Goal: Task Accomplishment & Management: Use online tool/utility

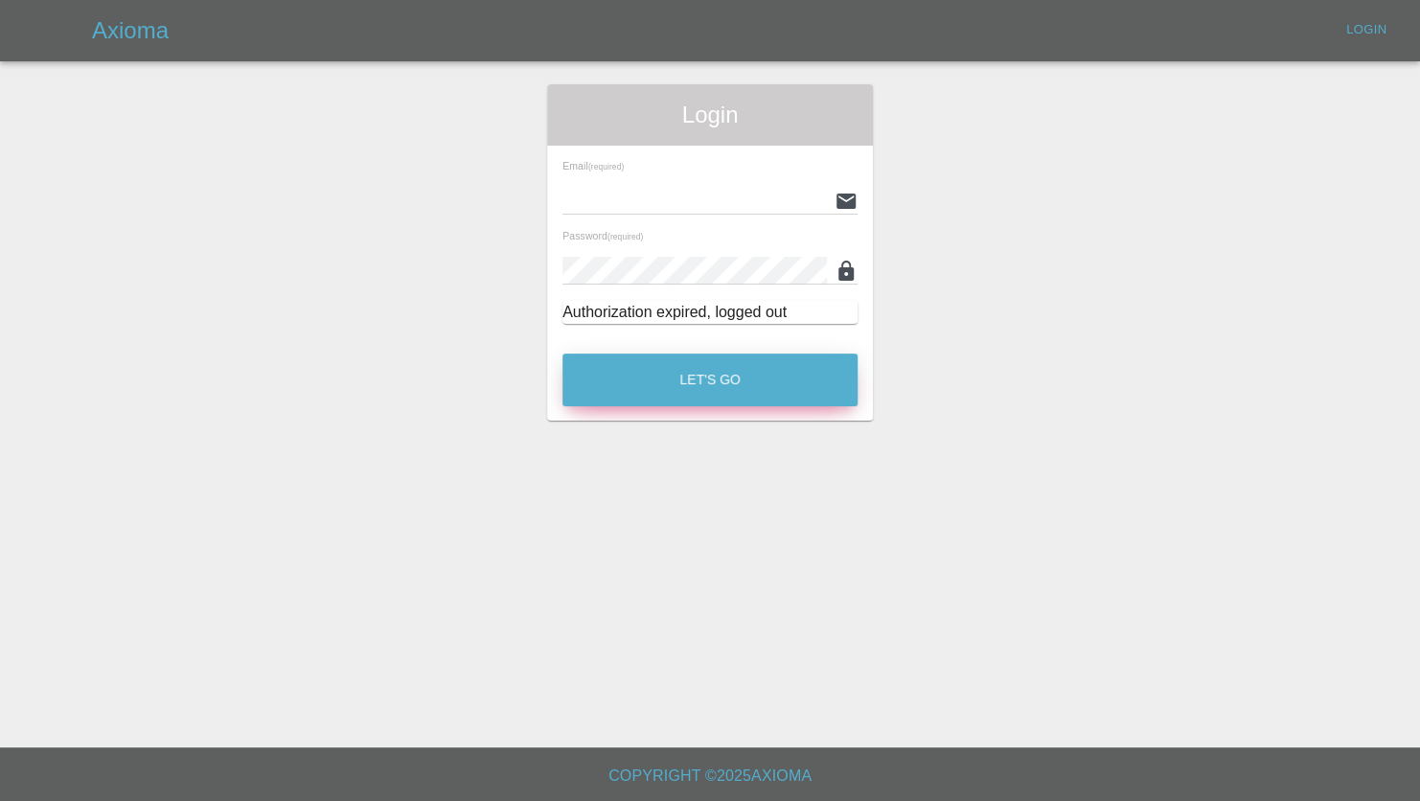
type input "jeff.firmin@revive-uk.com"
click at [712, 363] on button "Let's Go" at bounding box center [710, 380] width 295 height 53
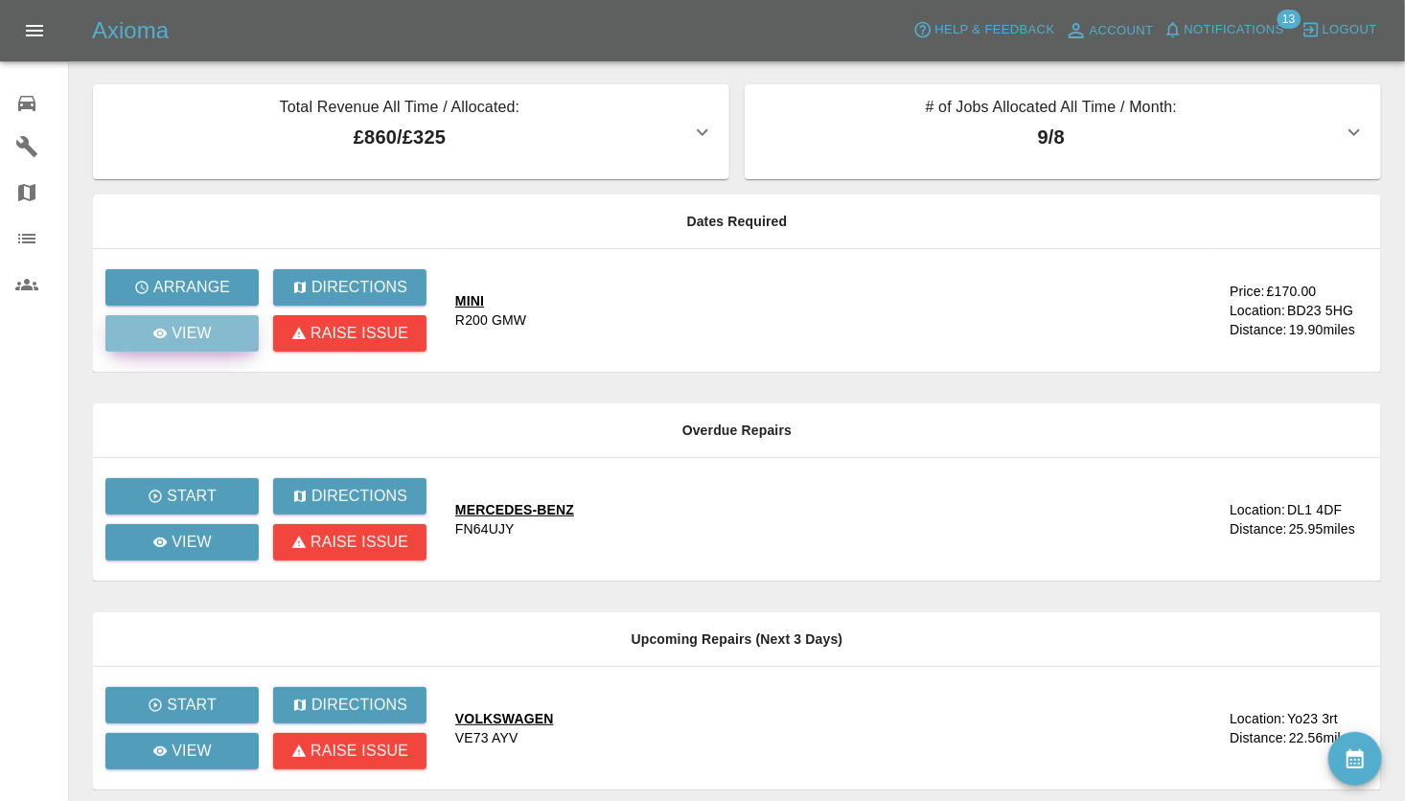
click at [199, 324] on p "View" at bounding box center [192, 333] width 40 height 23
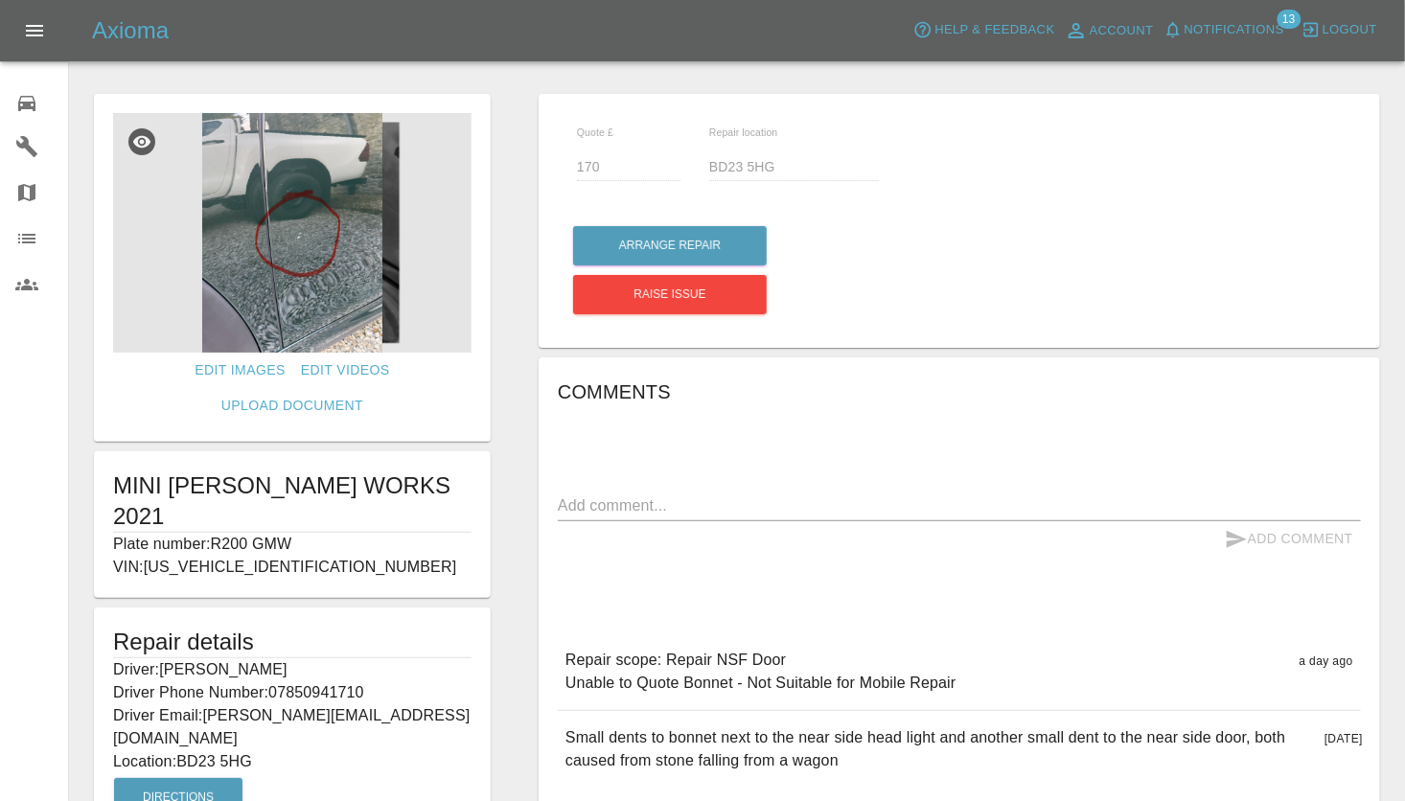
scroll to position [117, 0]
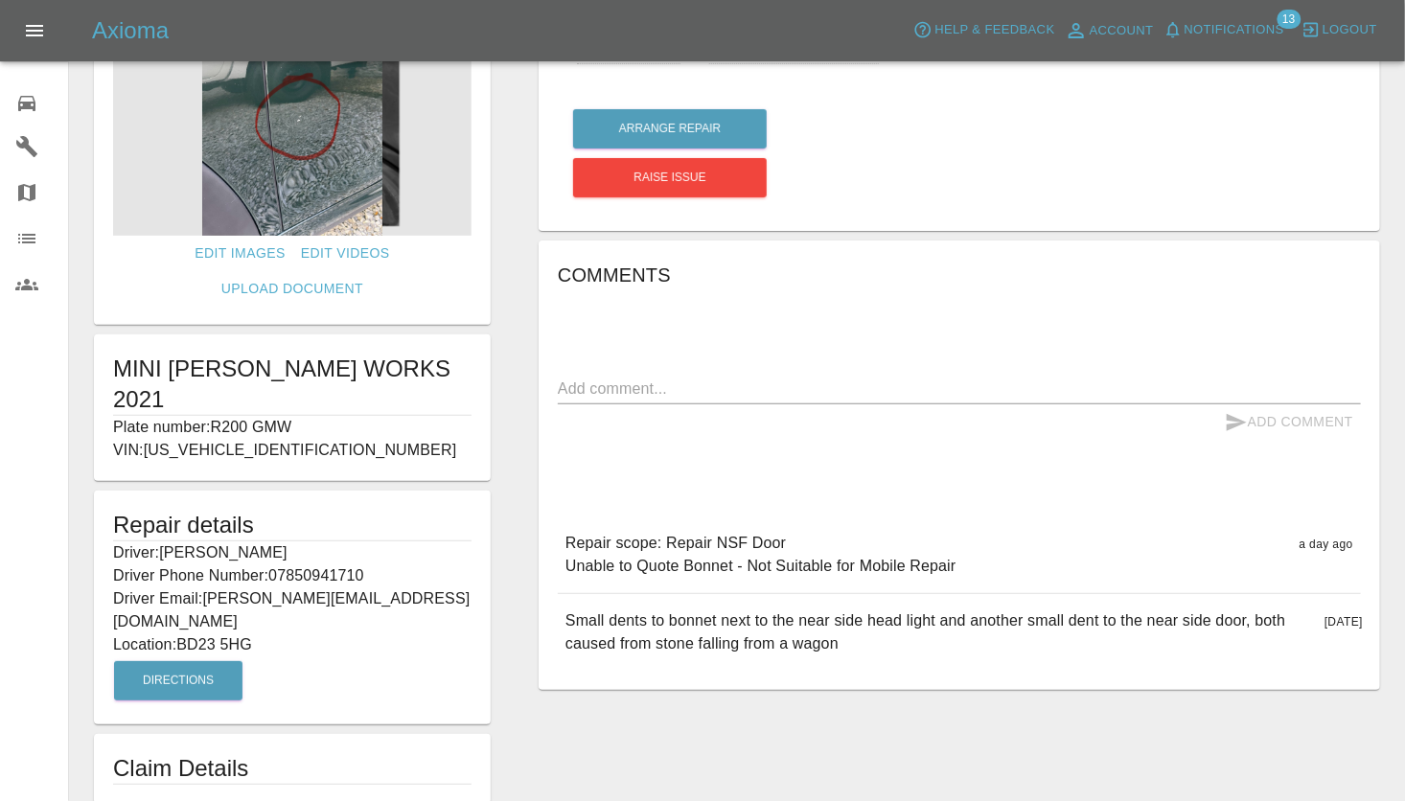
click at [288, 172] on img at bounding box center [292, 116] width 358 height 240
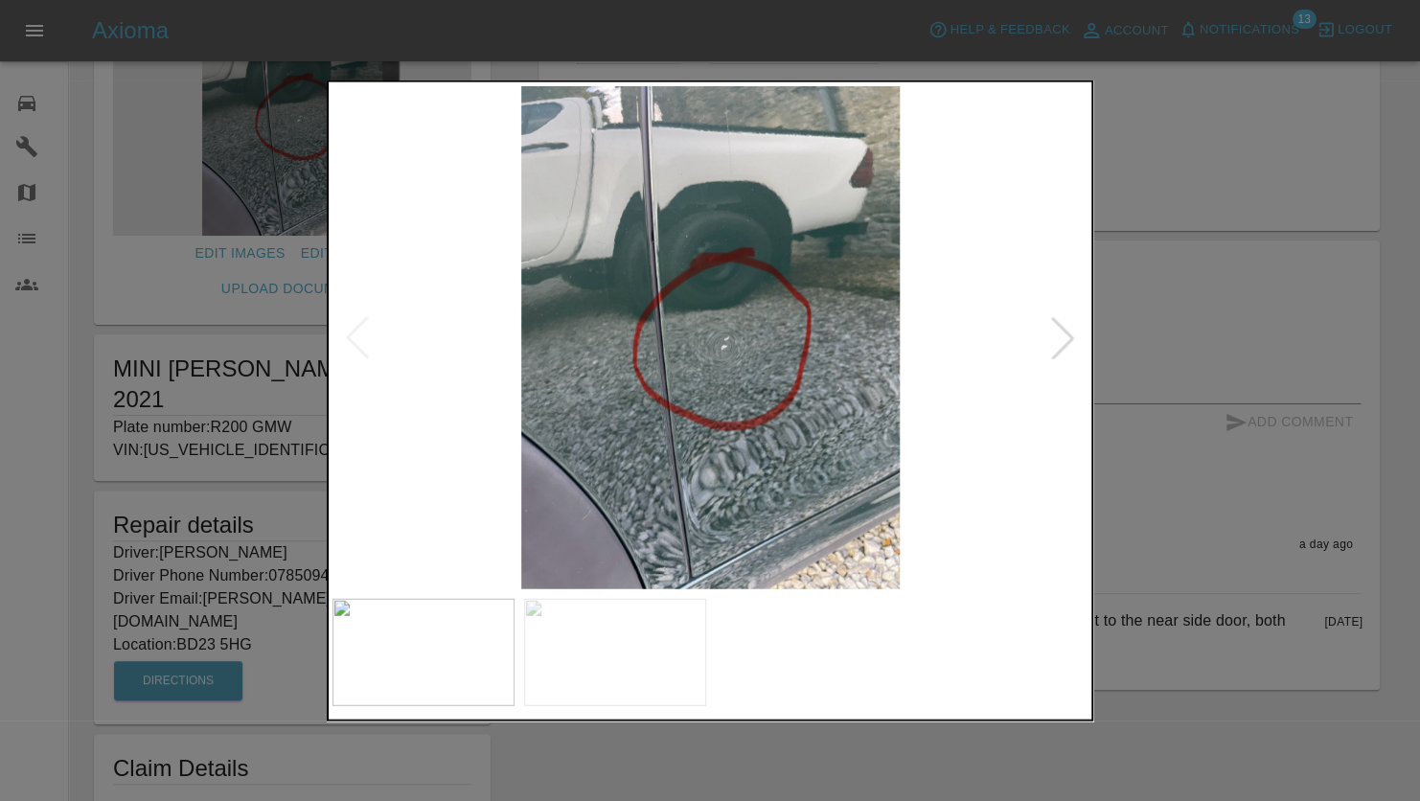
click at [1228, 244] on div at bounding box center [710, 400] width 1420 height 801
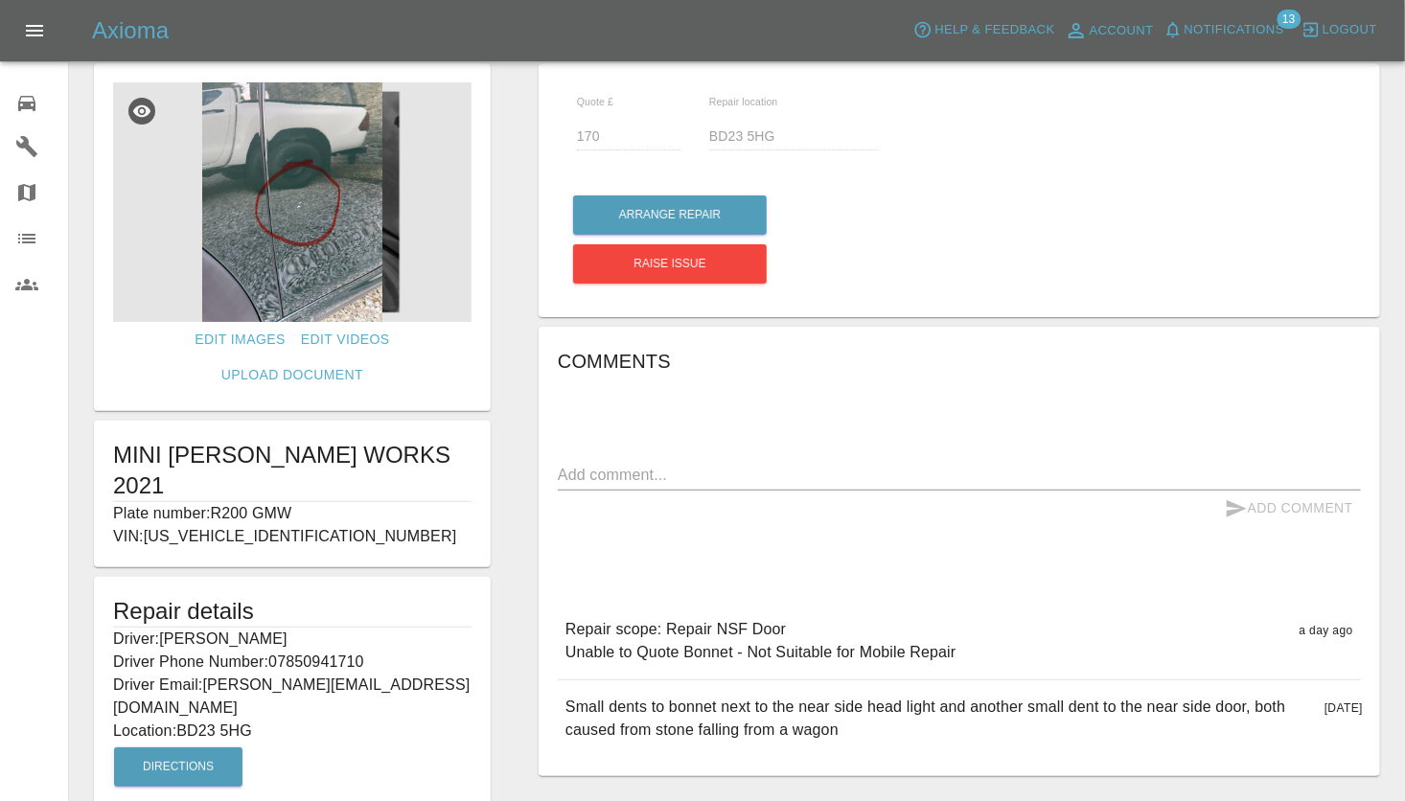
scroll to position [0, 0]
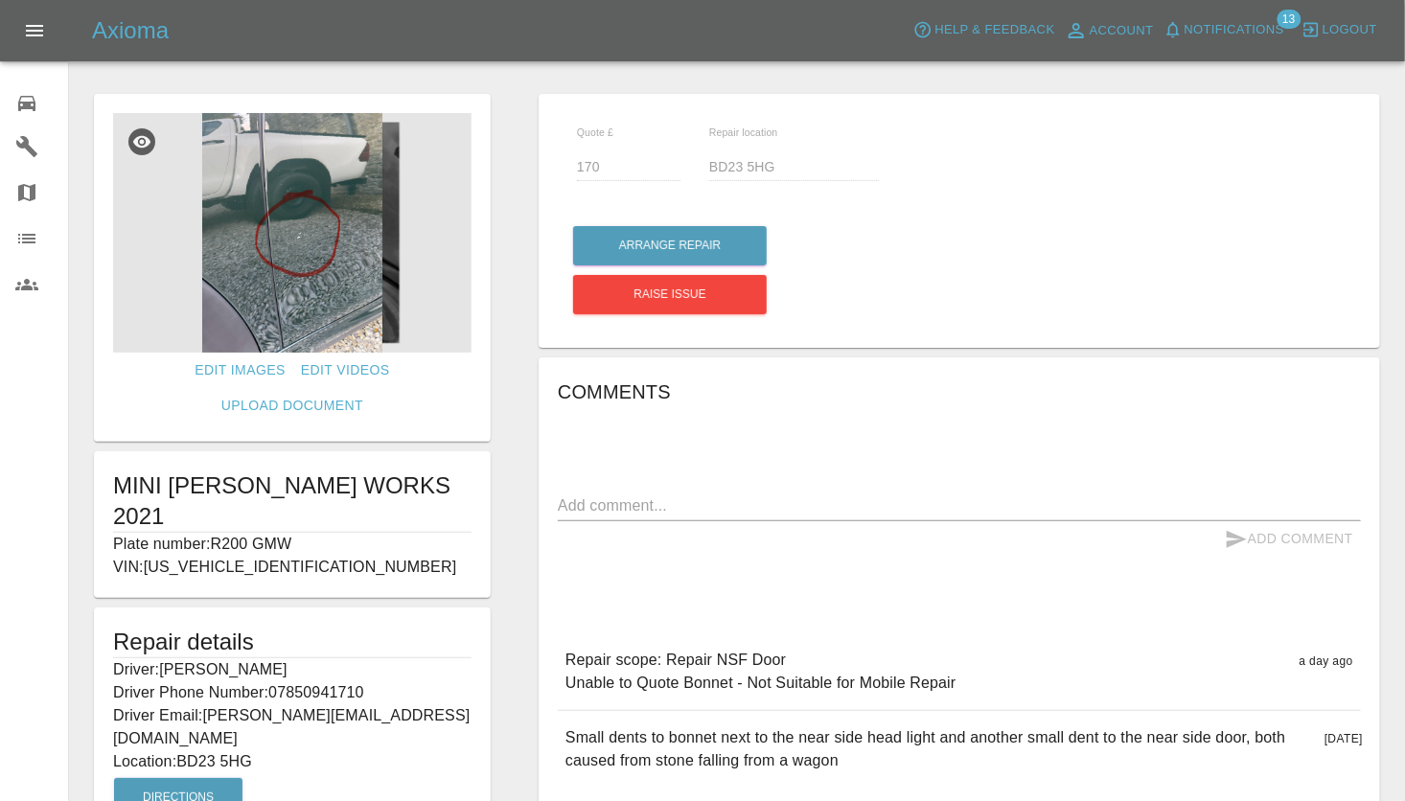
click at [312, 244] on img at bounding box center [292, 233] width 358 height 240
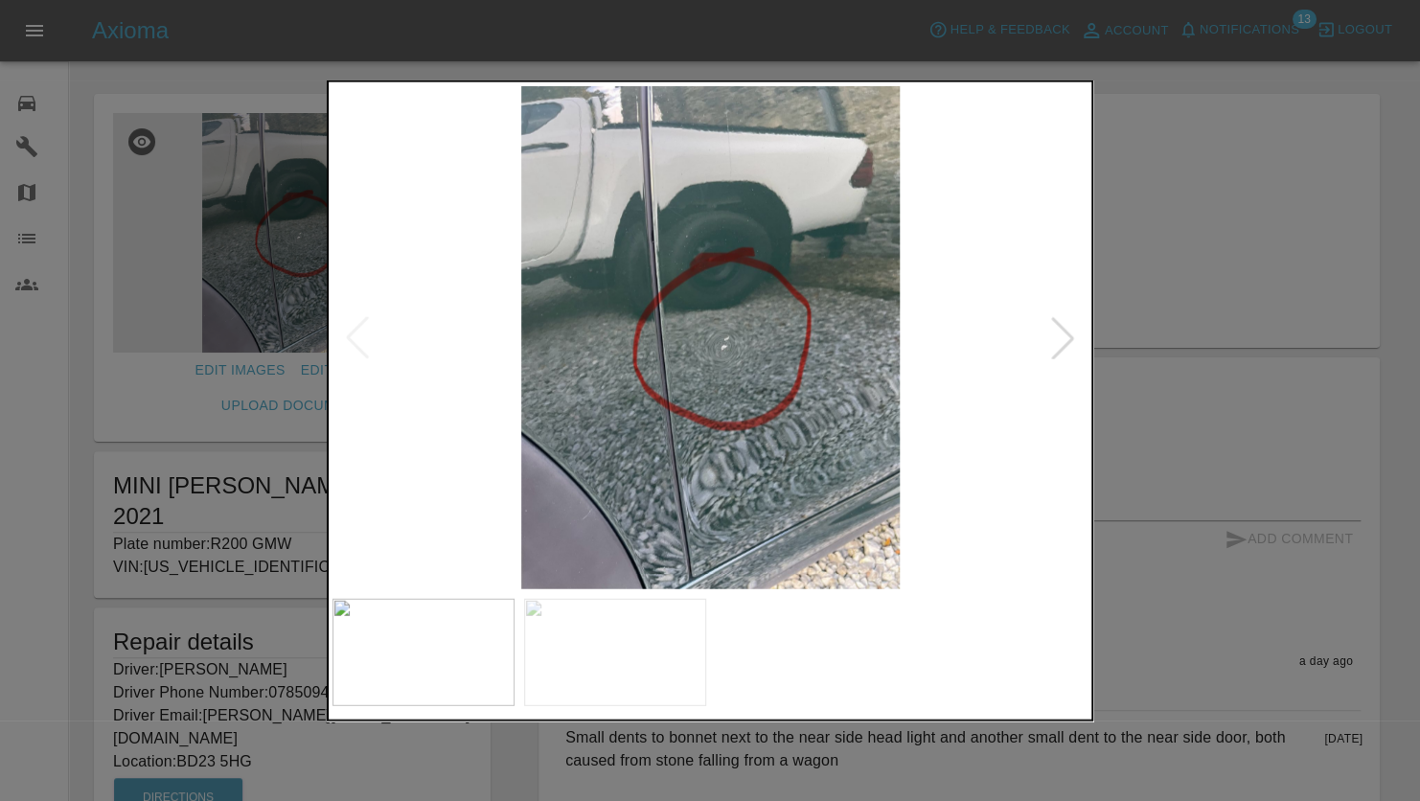
click at [1060, 332] on div at bounding box center [1063, 337] width 42 height 42
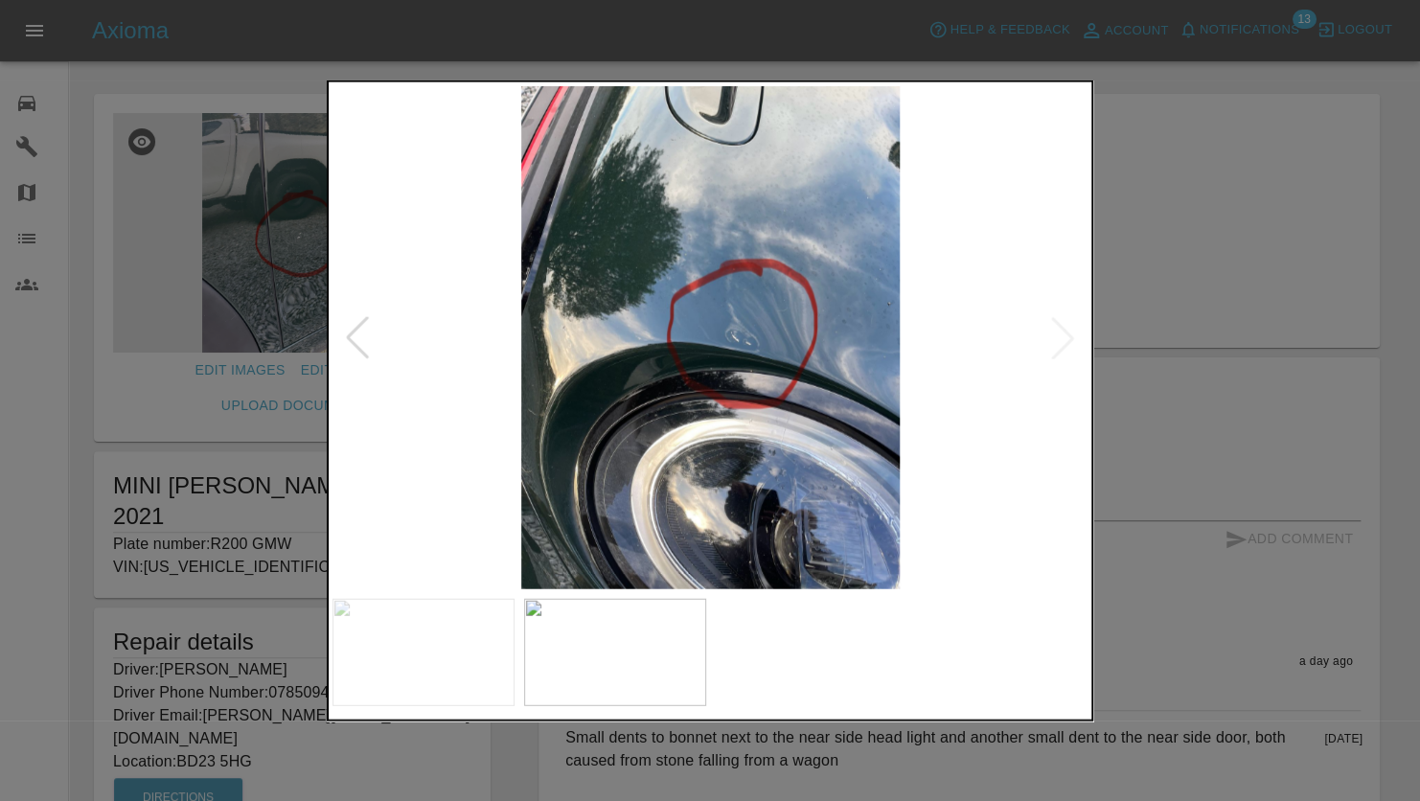
click at [347, 331] on div at bounding box center [357, 337] width 42 height 42
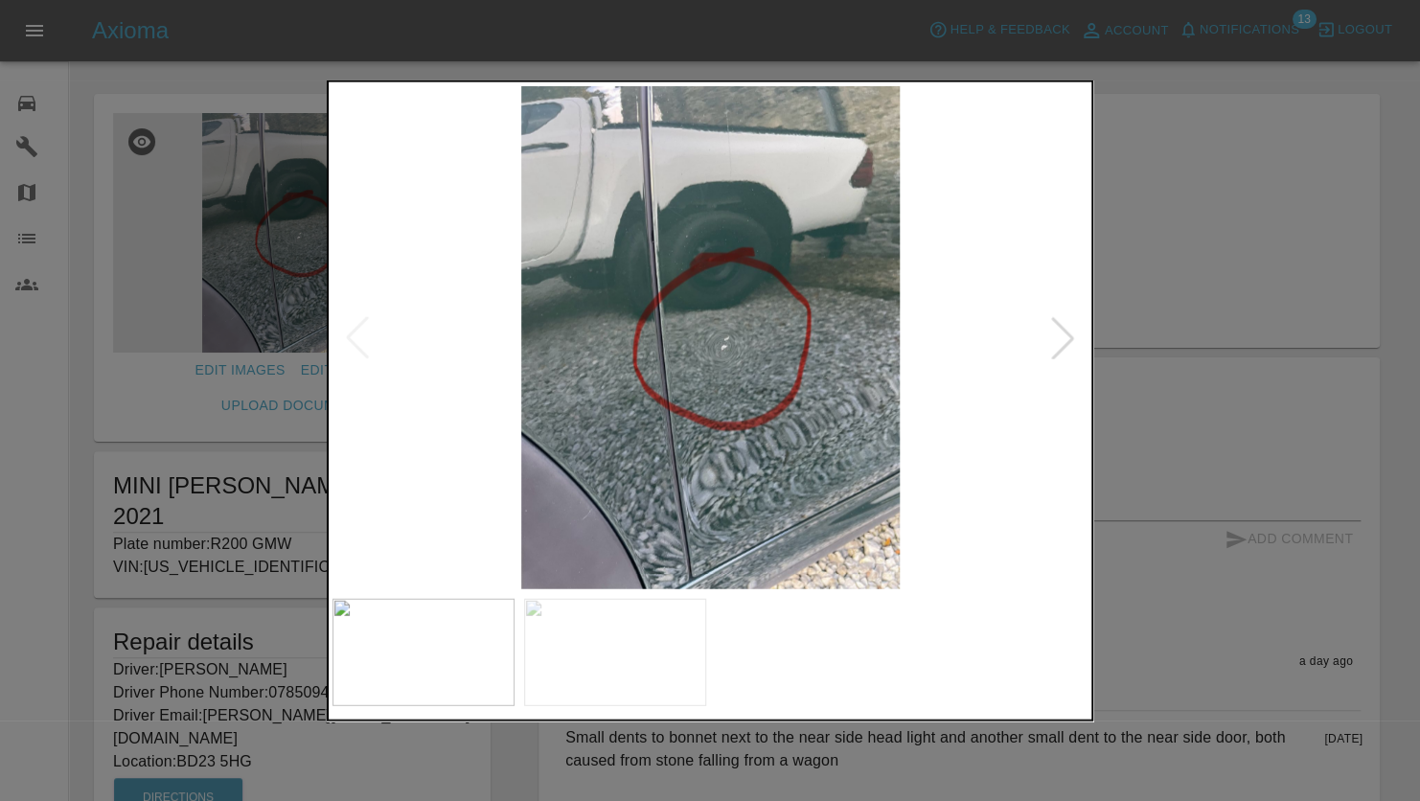
click at [747, 449] on img at bounding box center [711, 337] width 756 height 503
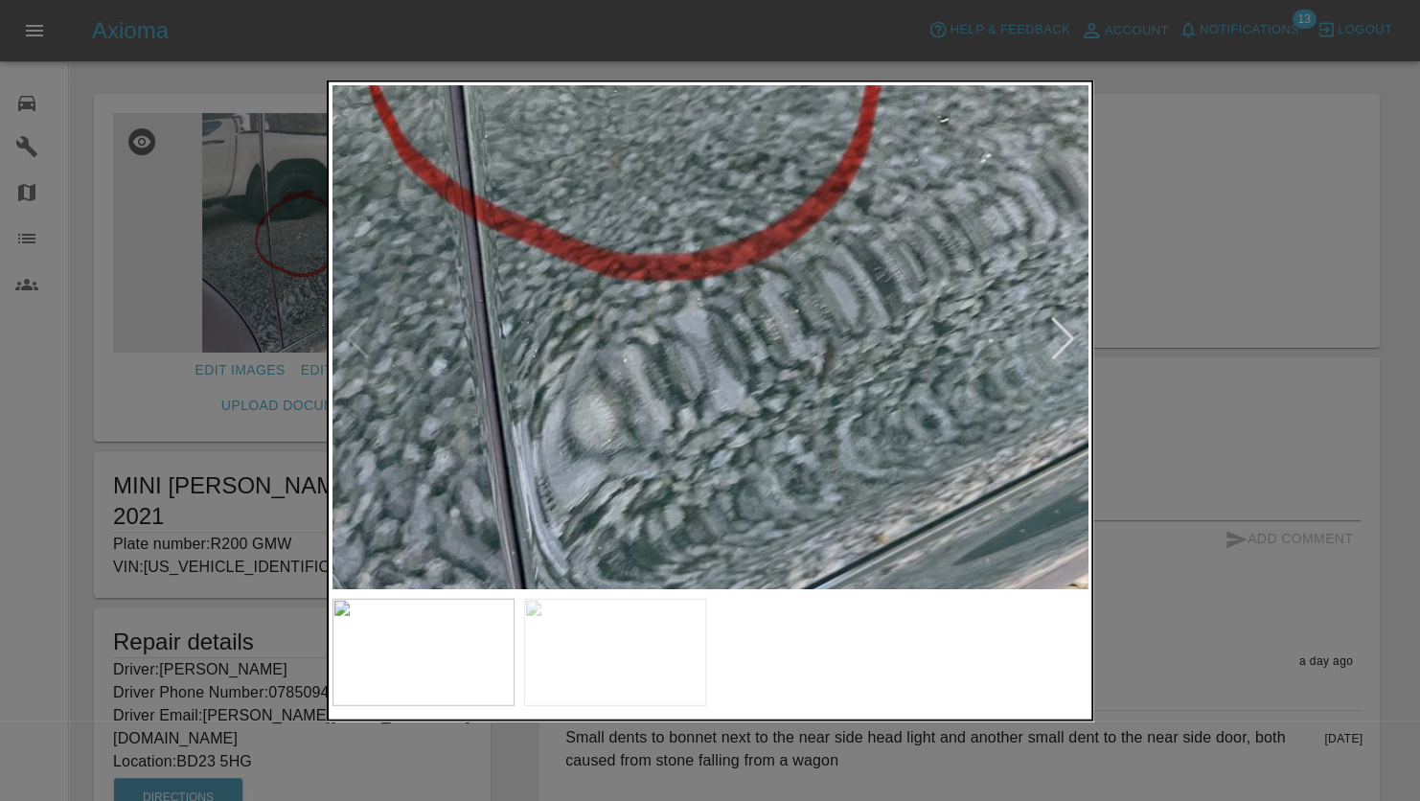
click at [177, 361] on div at bounding box center [710, 400] width 1420 height 801
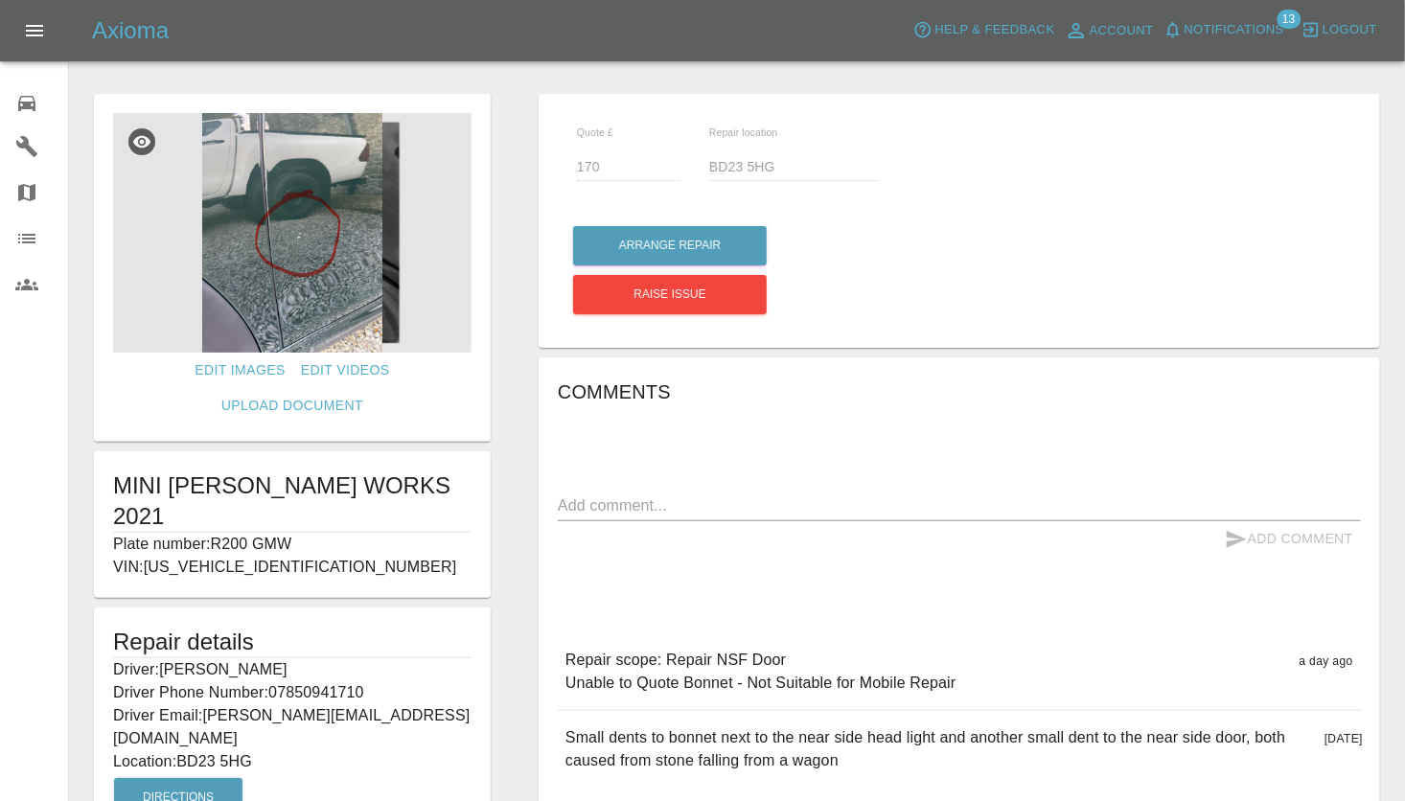
click at [322, 263] on img at bounding box center [292, 233] width 358 height 240
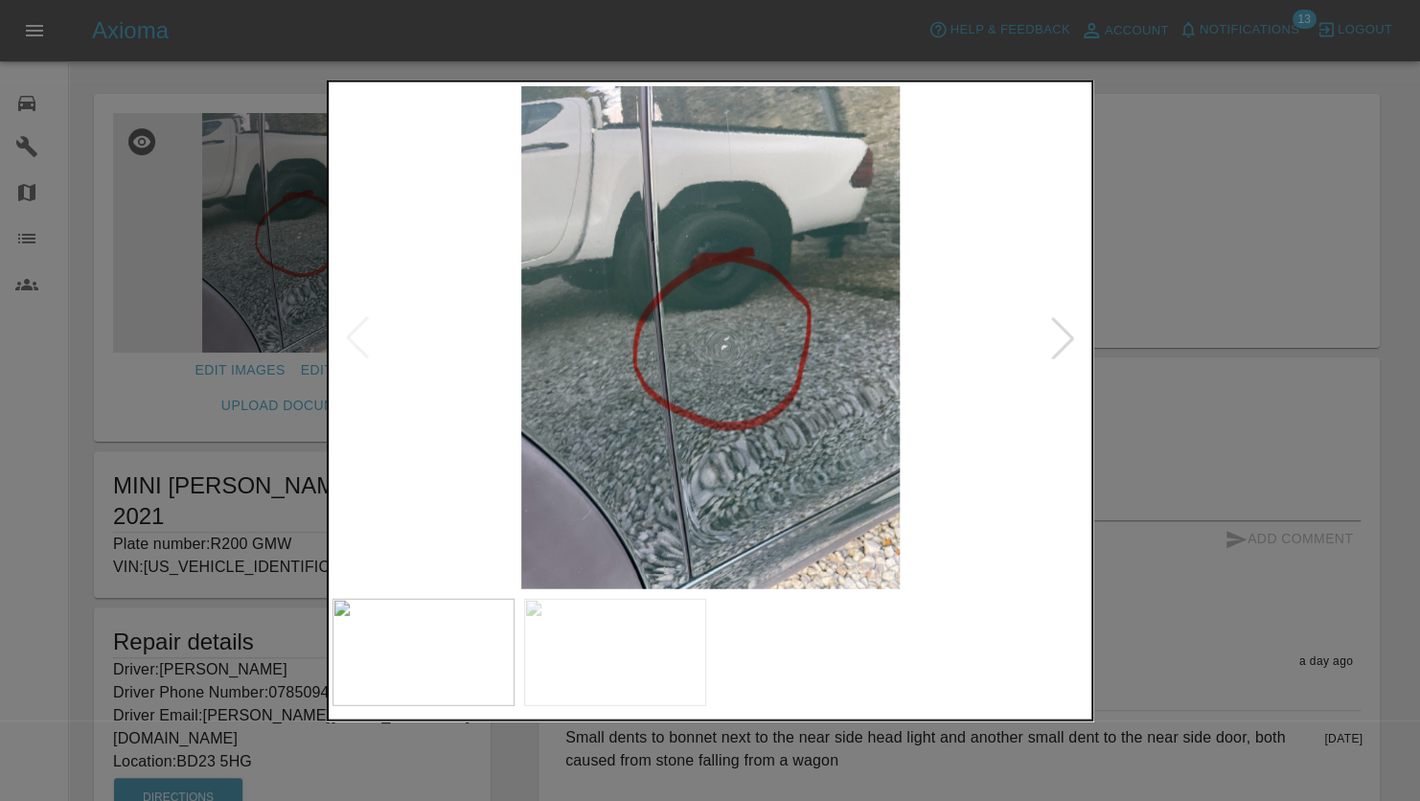
click at [322, 263] on div at bounding box center [710, 400] width 1420 height 801
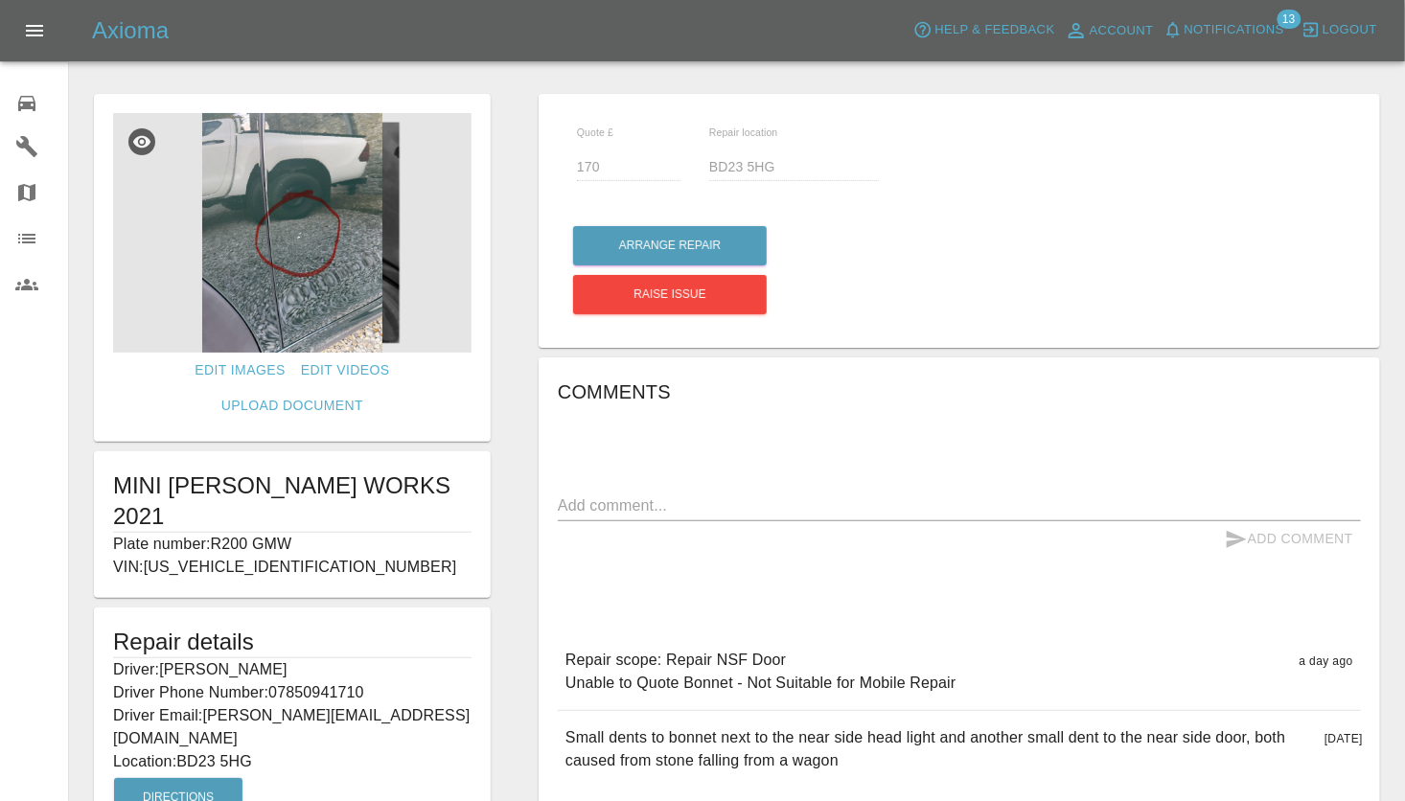
click at [320, 253] on img at bounding box center [292, 233] width 358 height 240
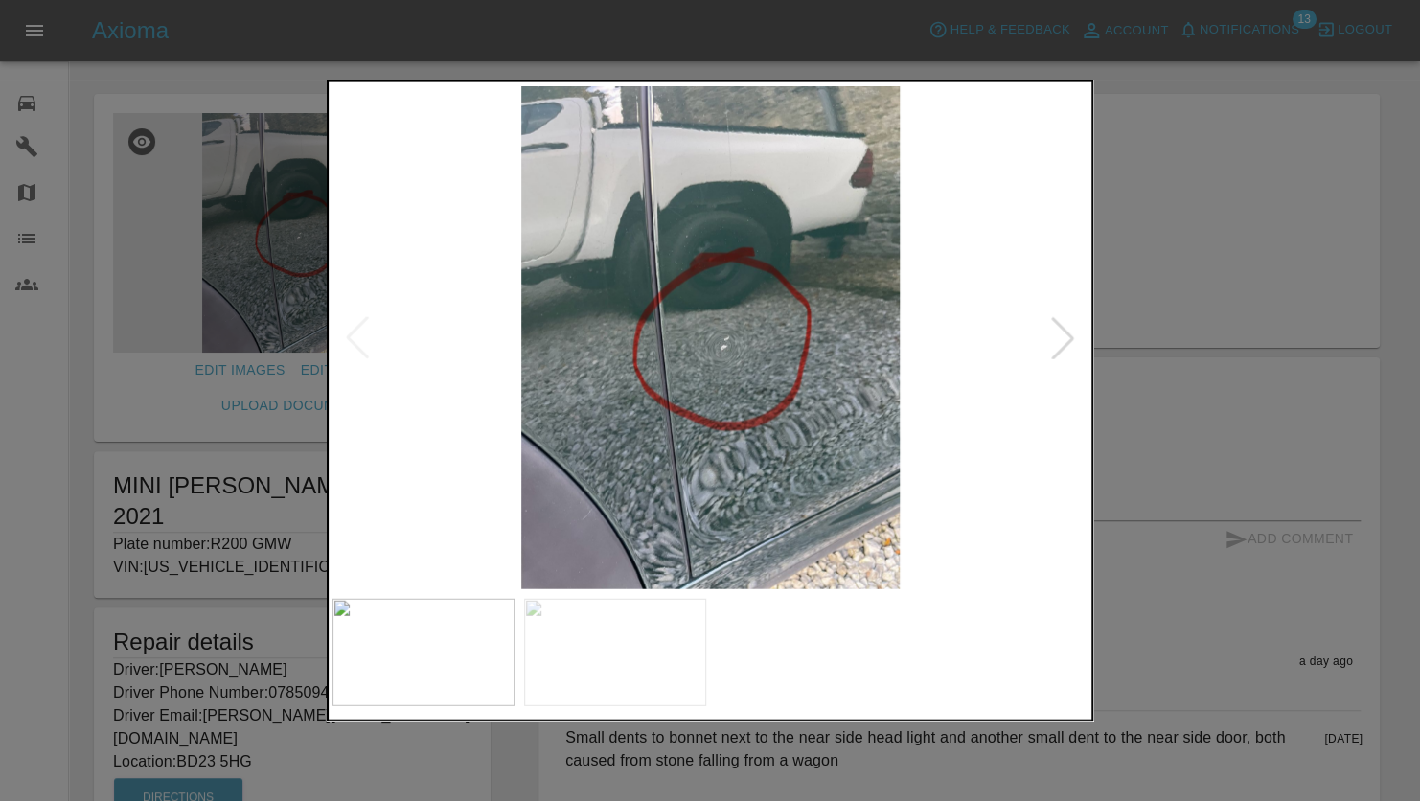
click at [320, 253] on div at bounding box center [710, 400] width 1420 height 801
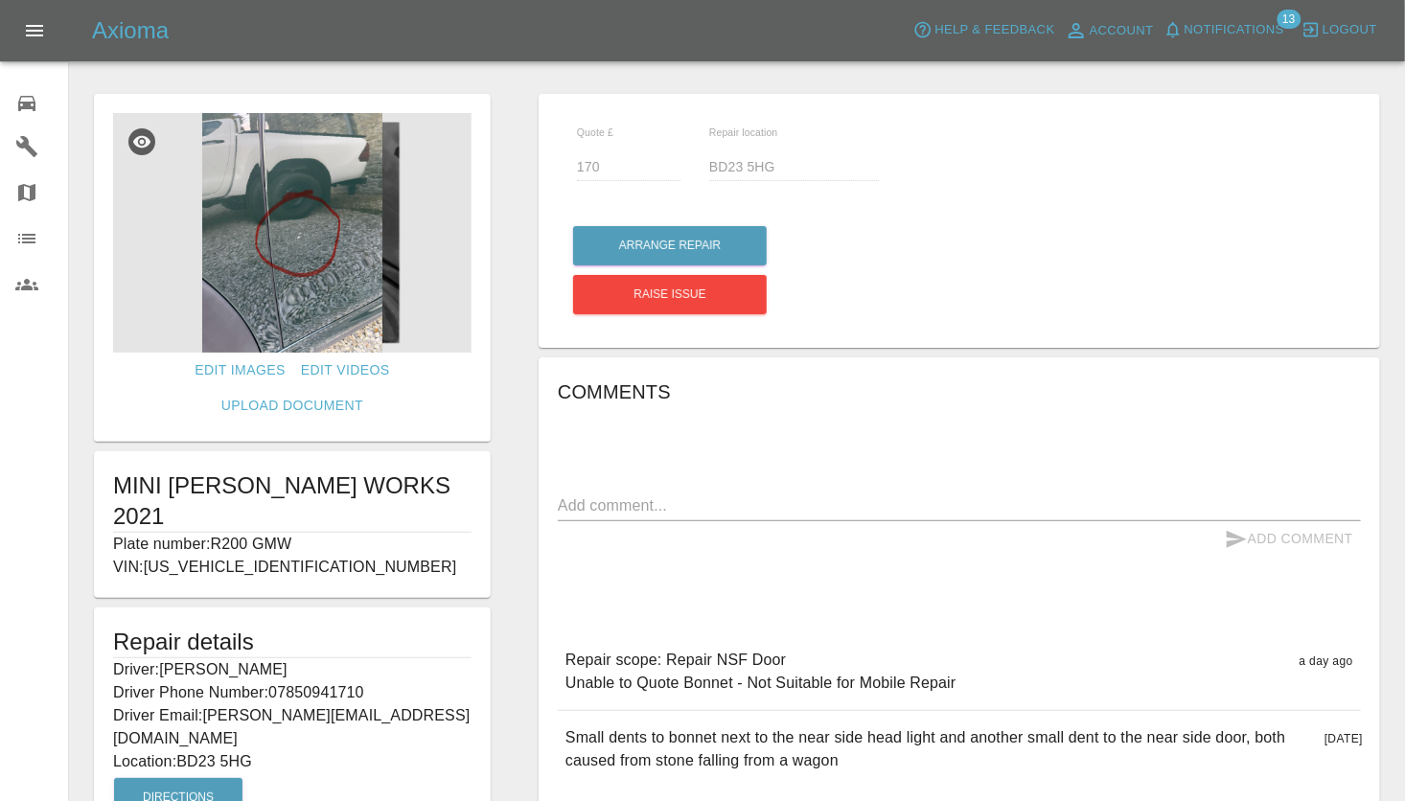
click at [318, 255] on img at bounding box center [292, 233] width 358 height 240
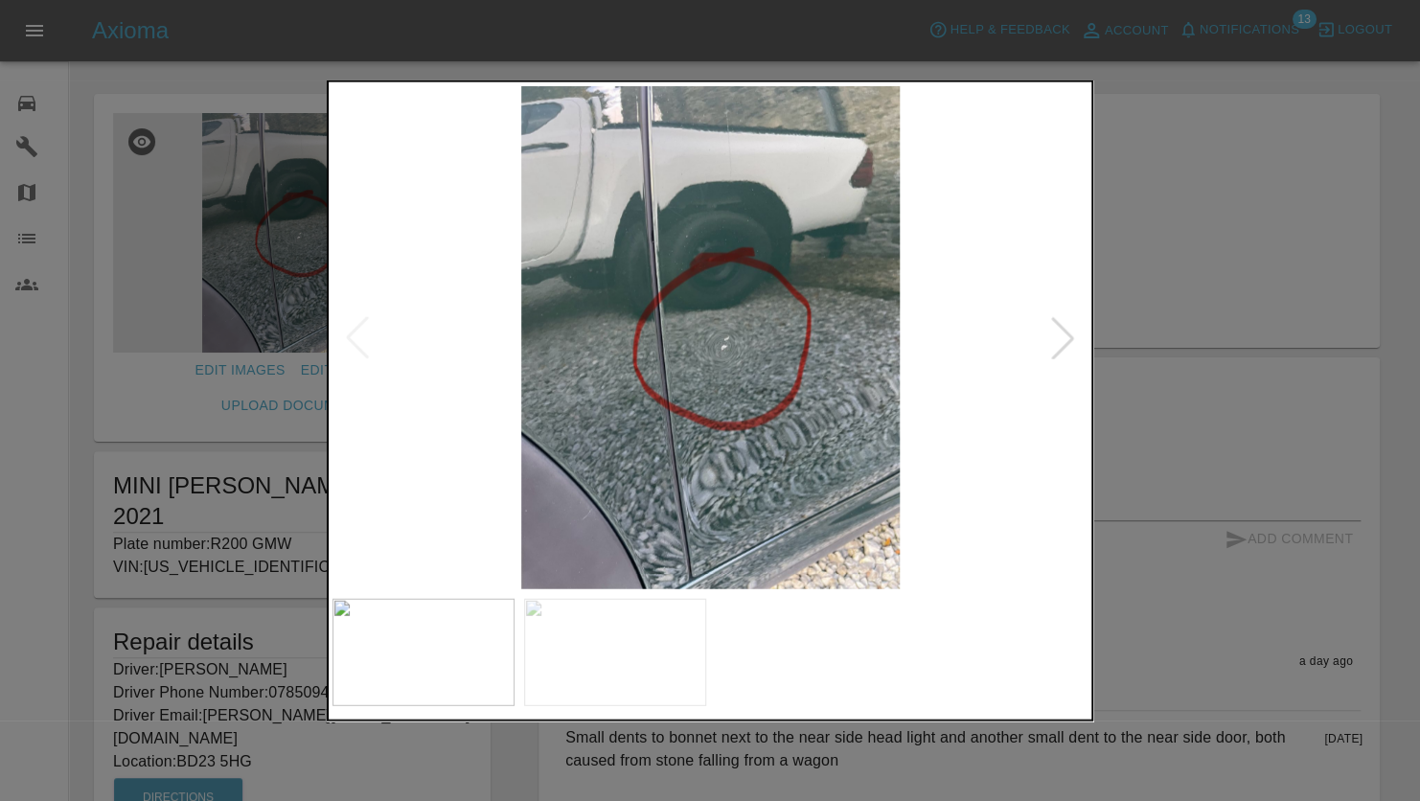
click at [754, 353] on img at bounding box center [711, 337] width 756 height 503
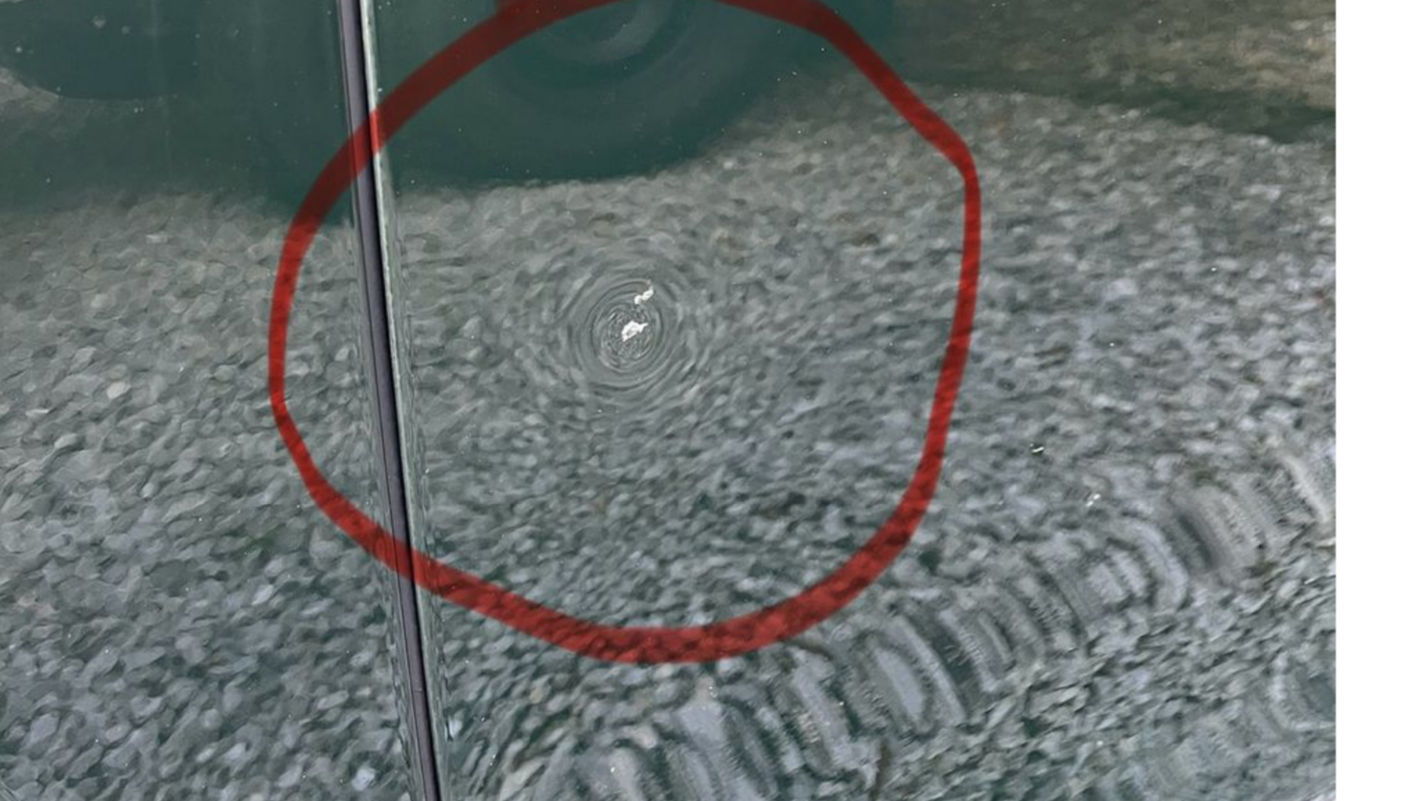
click at [754, 353] on img at bounding box center [711, 337] width 756 height 503
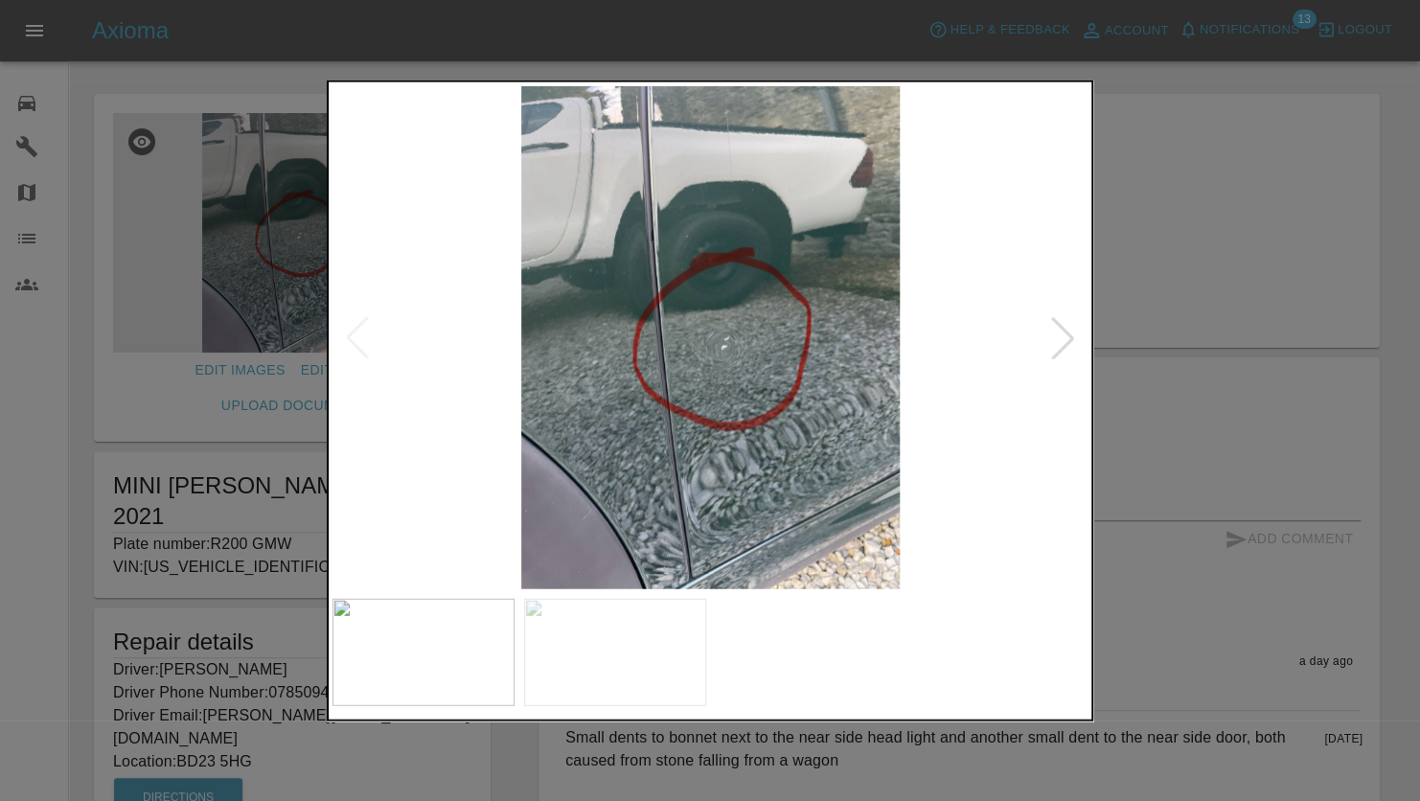
click at [1349, 324] on div at bounding box center [710, 400] width 1420 height 801
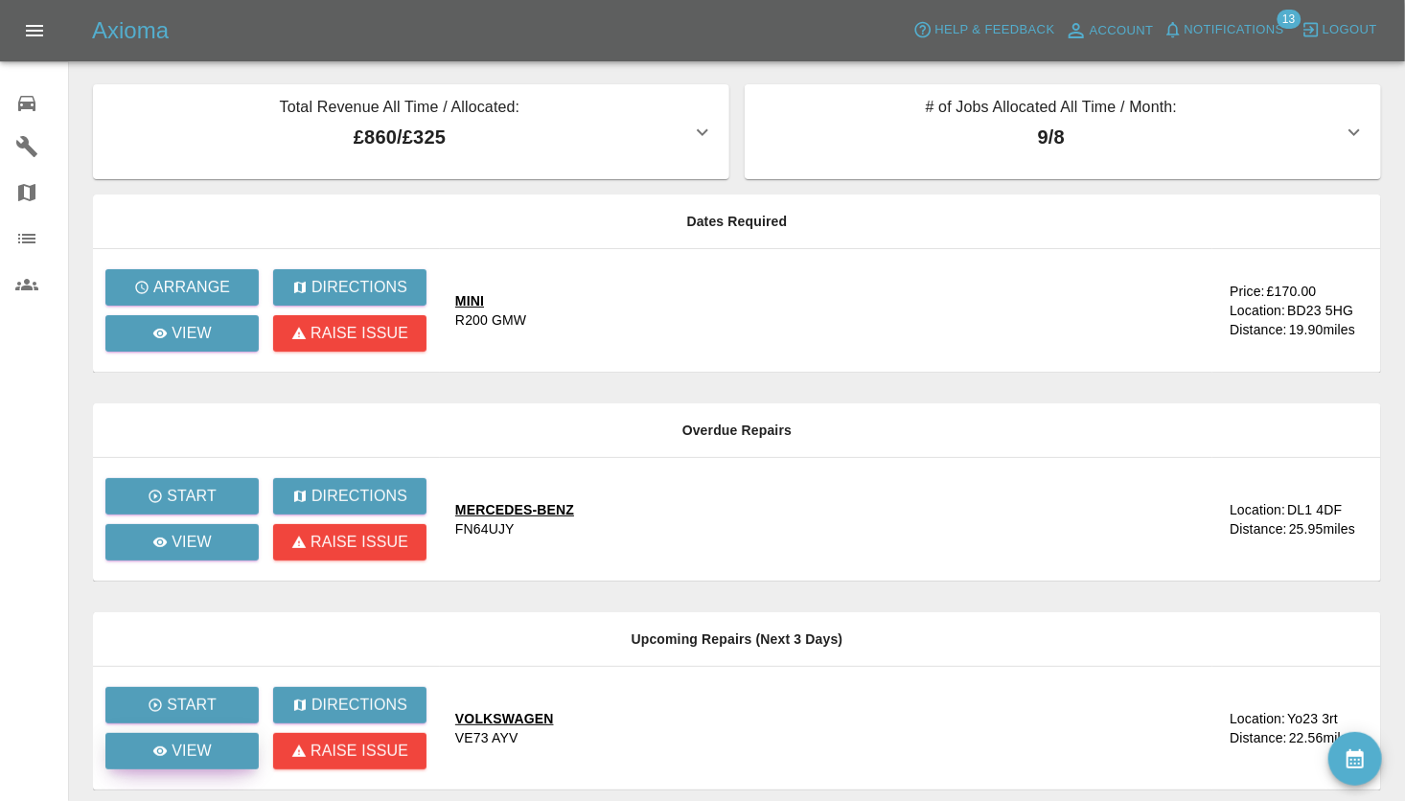
click at [168, 744] on icon at bounding box center [159, 751] width 15 height 15
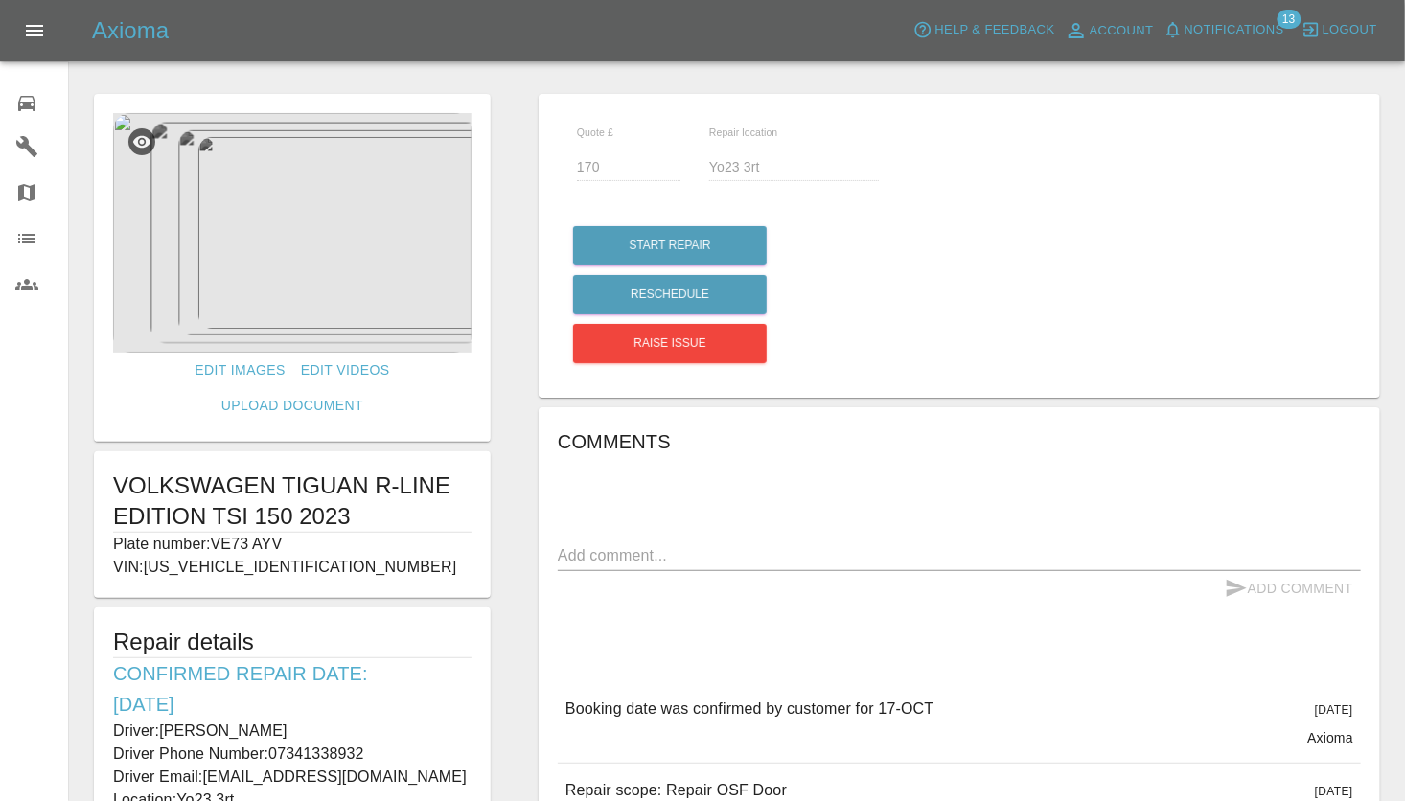
click at [277, 255] on img at bounding box center [292, 233] width 358 height 240
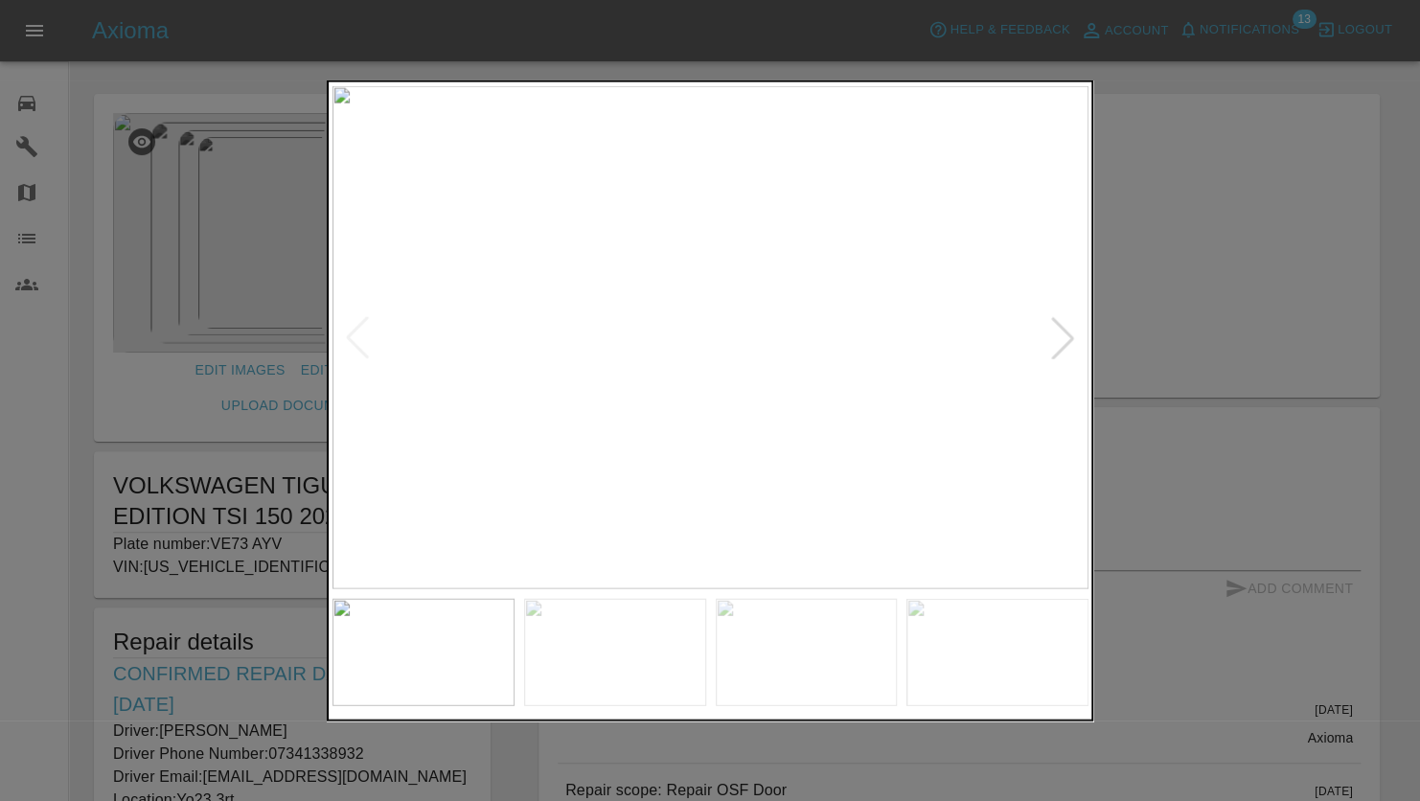
click at [1186, 289] on div at bounding box center [710, 400] width 1420 height 801
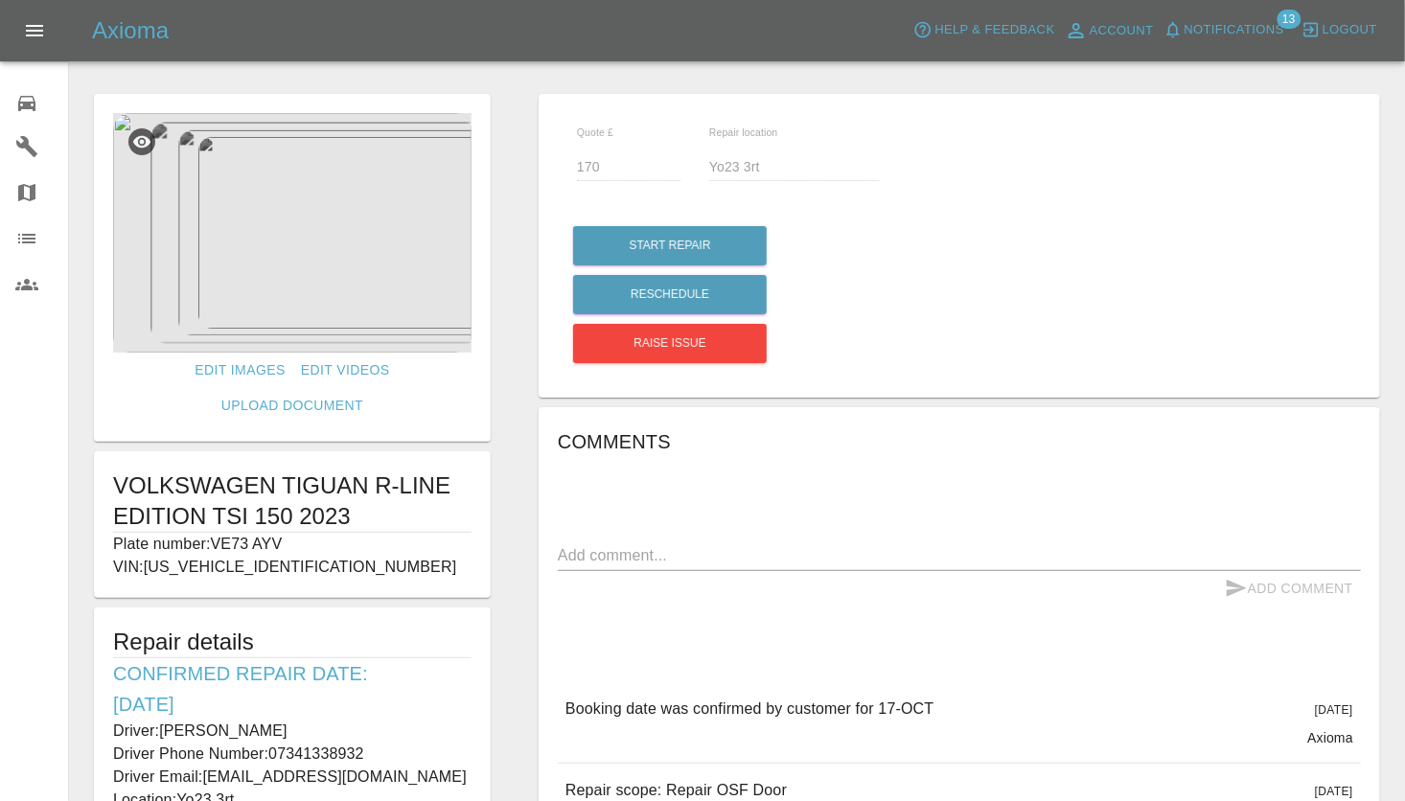
click at [308, 242] on img at bounding box center [292, 233] width 358 height 240
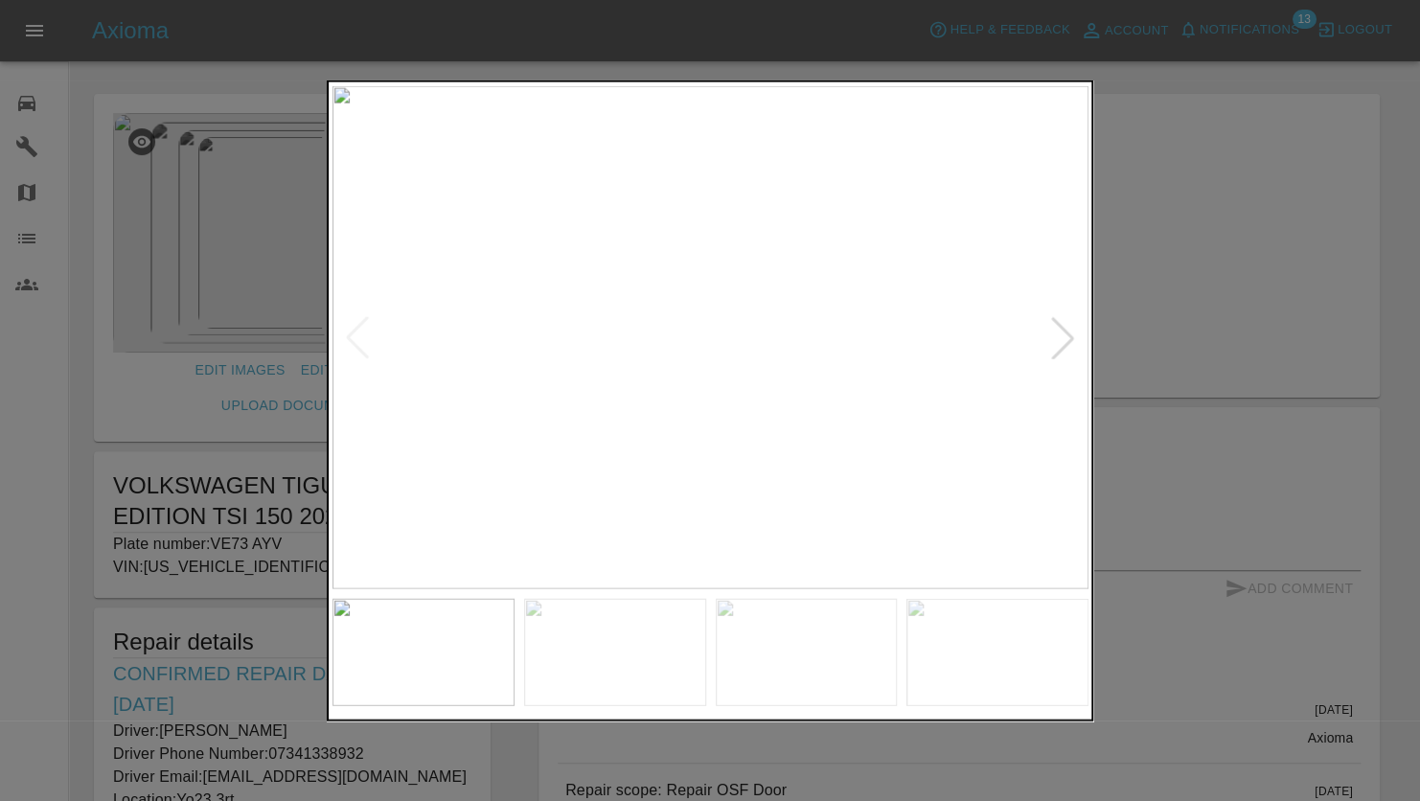
click at [1065, 335] on div at bounding box center [1063, 337] width 42 height 42
click at [1145, 314] on div at bounding box center [710, 400] width 1420 height 801
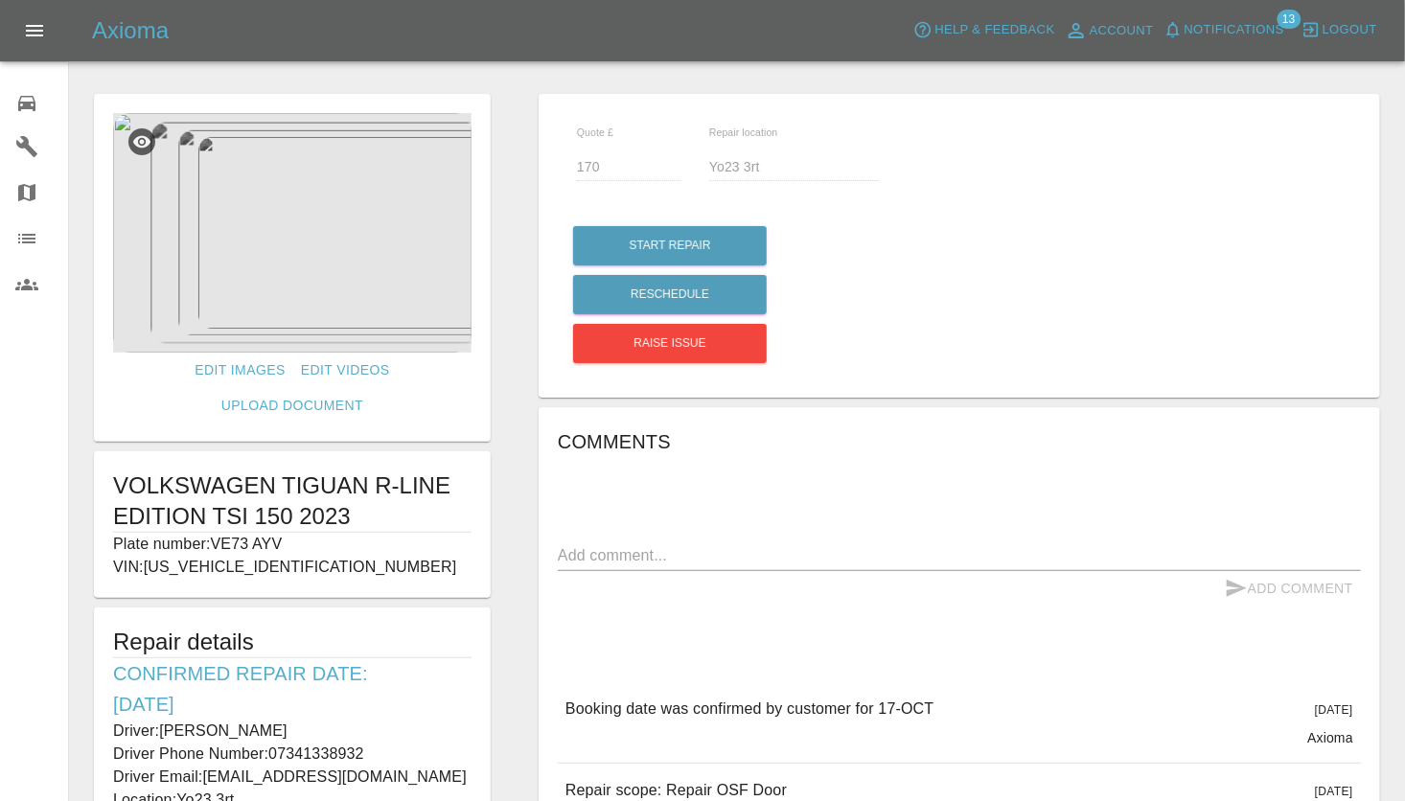
click at [277, 271] on img at bounding box center [292, 233] width 358 height 240
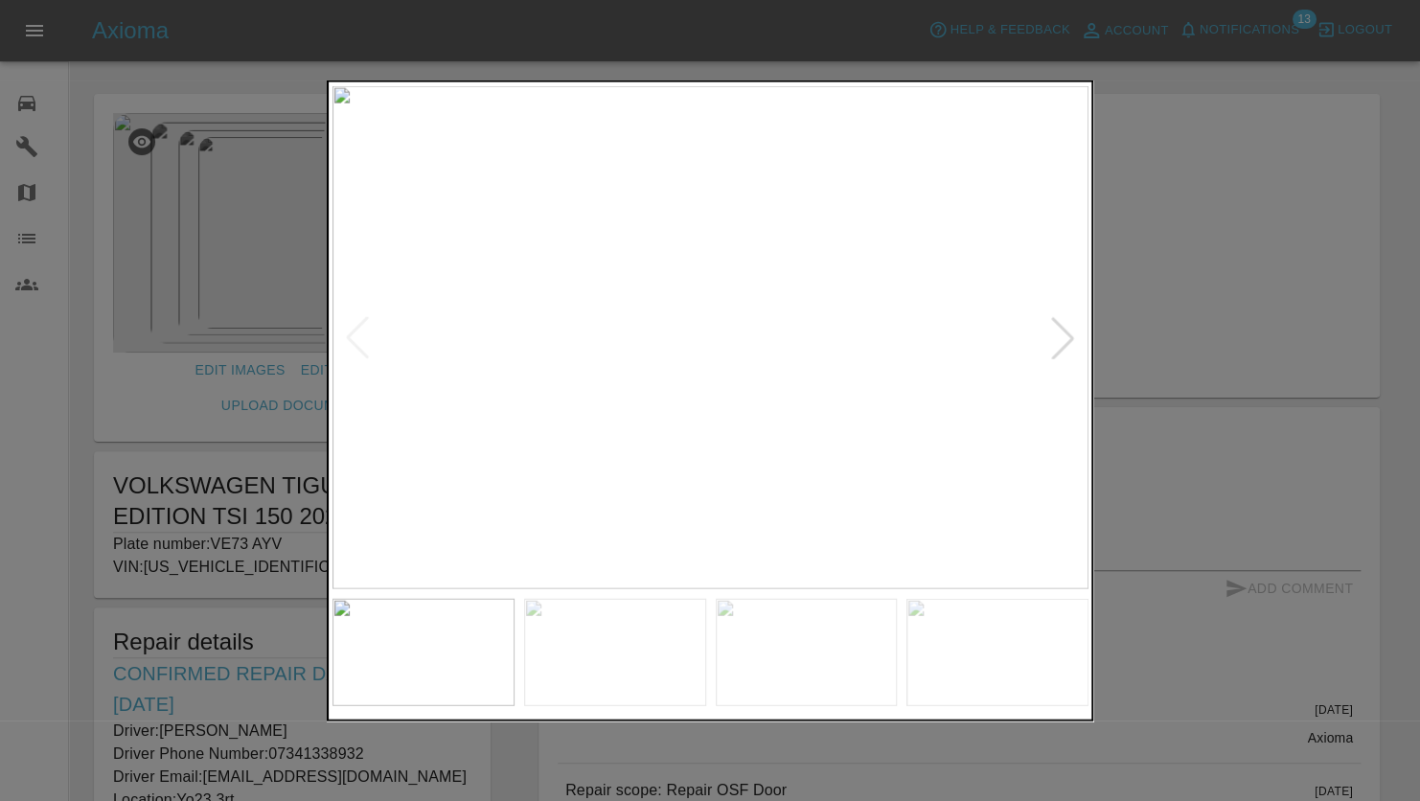
click at [1146, 321] on div at bounding box center [710, 400] width 1420 height 801
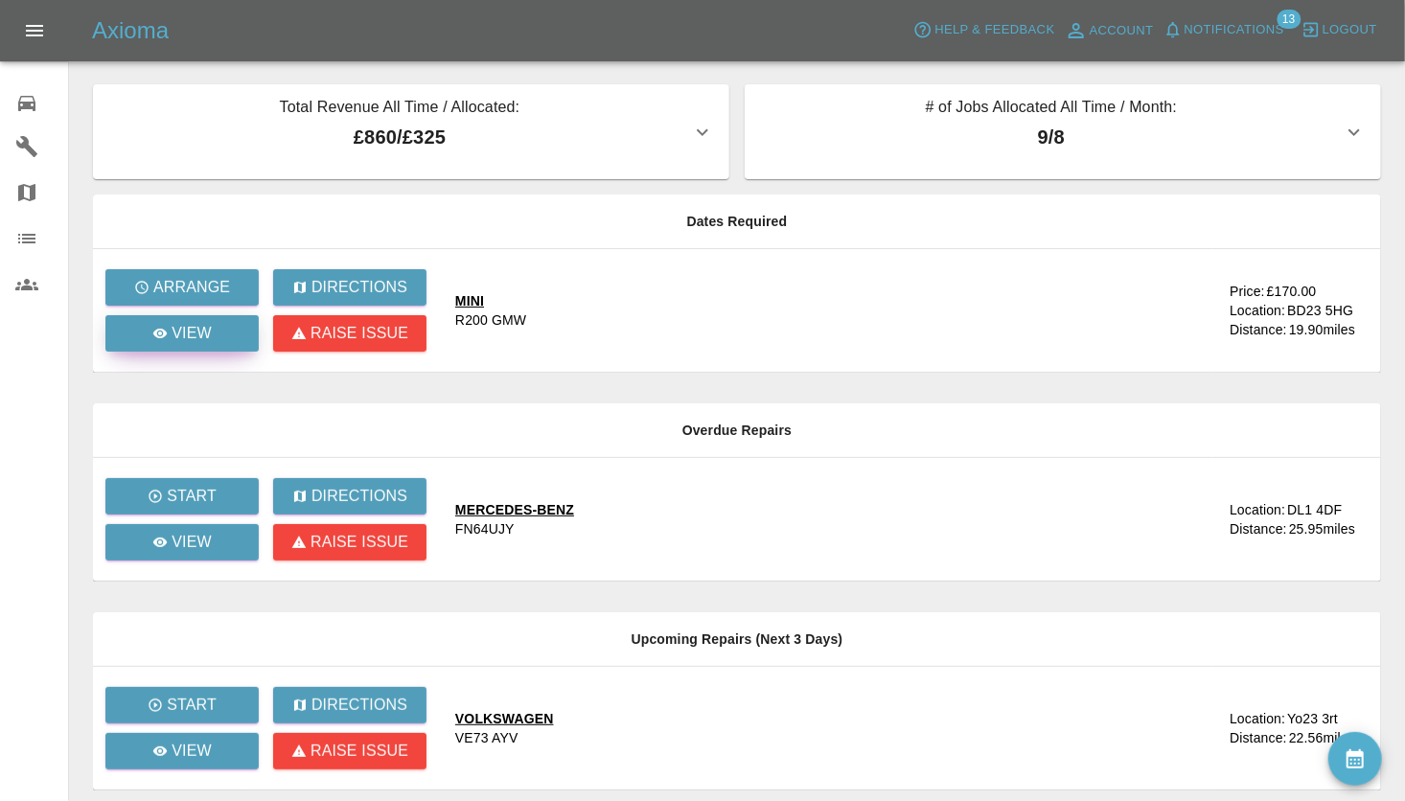
click at [188, 335] on p "View" at bounding box center [192, 333] width 40 height 23
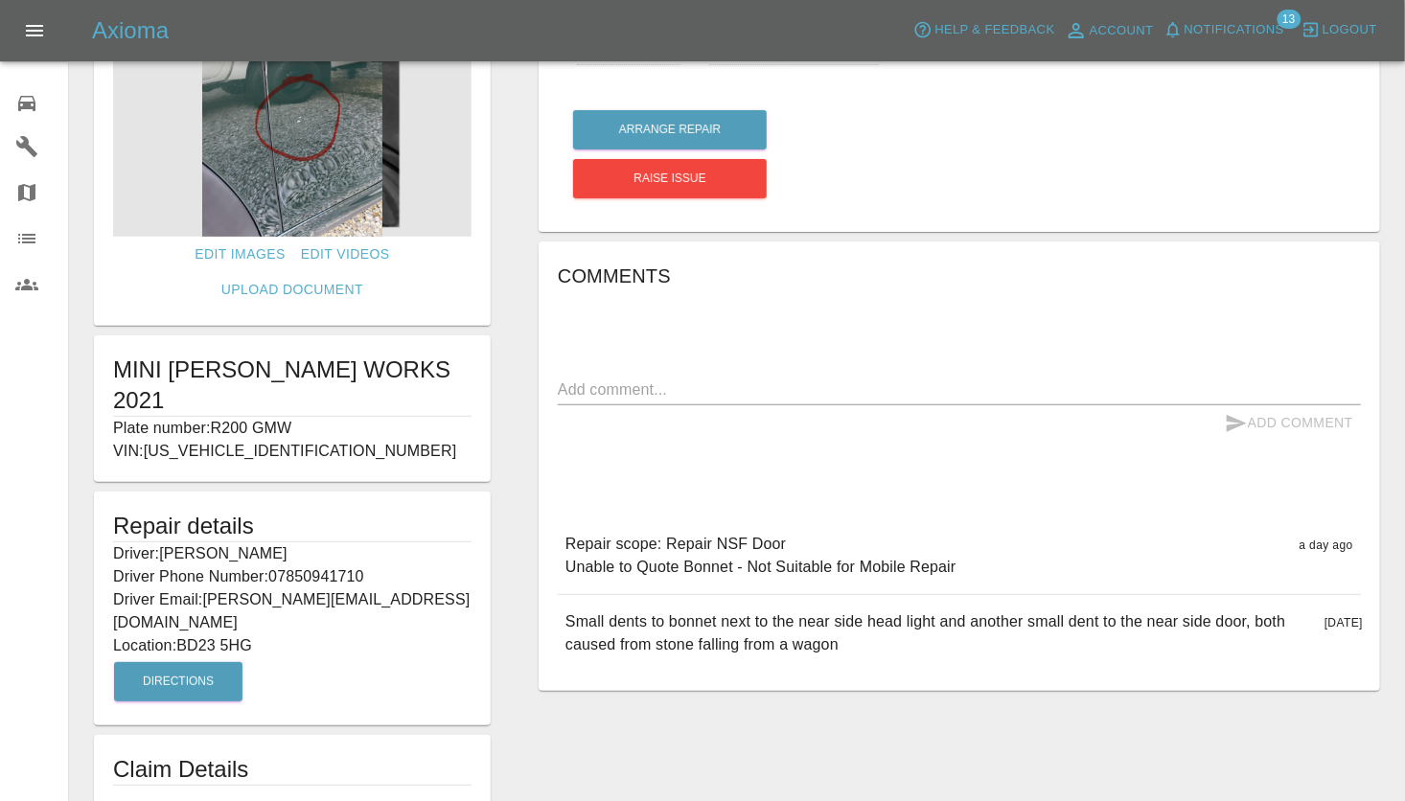
scroll to position [117, 0]
drag, startPoint x: 184, startPoint y: 548, endPoint x: 257, endPoint y: 550, distance: 72.9
click at [257, 633] on p "Location: BD23 5HG" at bounding box center [292, 644] width 358 height 23
drag, startPoint x: 257, startPoint y: 550, endPoint x: 240, endPoint y: 552, distance: 17.4
click at [534, 531] on div "Quote £ 170 Repair location BD23 5HG Arrange Repair Raise issue Comments x Add …" at bounding box center [959, 390] width 889 height 846
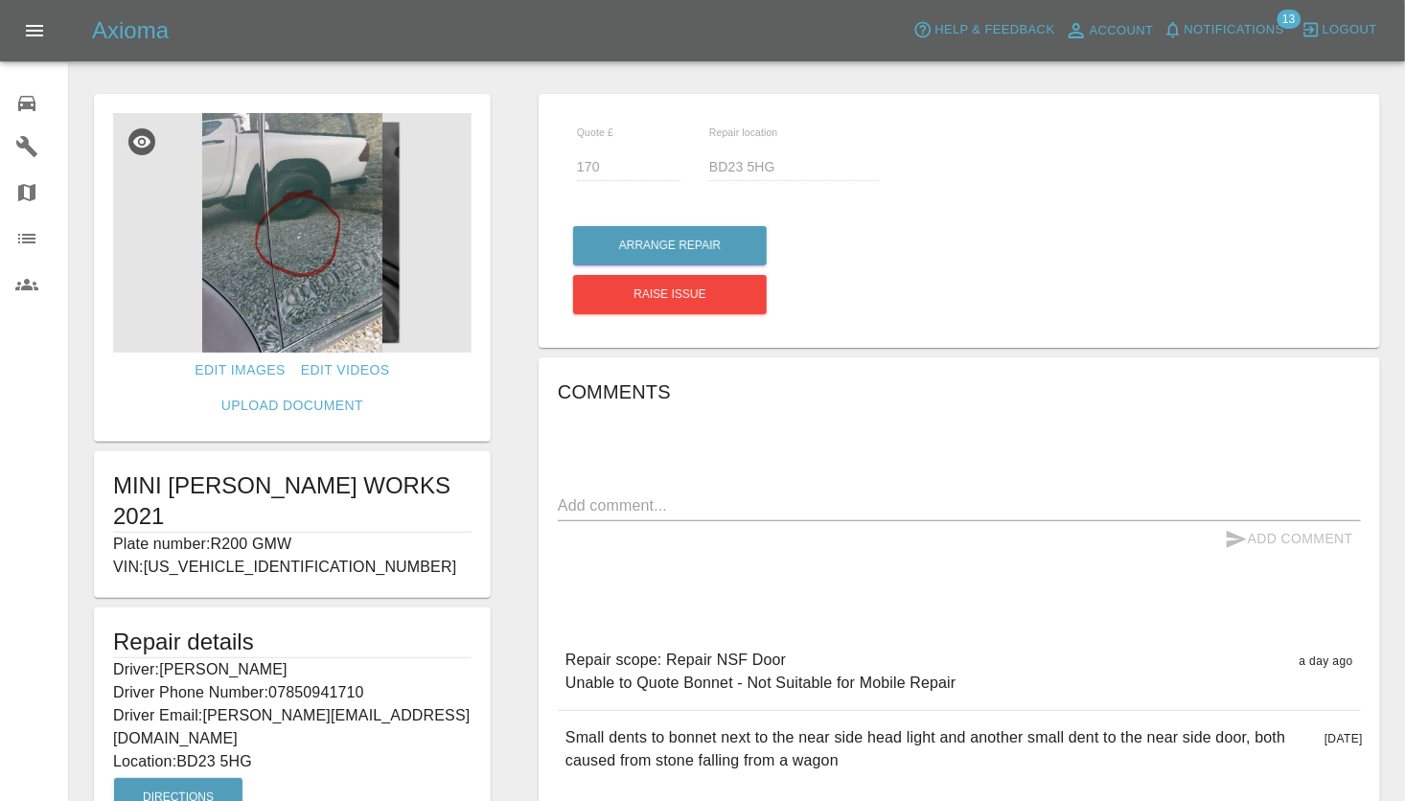
scroll to position [0, 0]
click at [261, 310] on img at bounding box center [292, 233] width 358 height 240
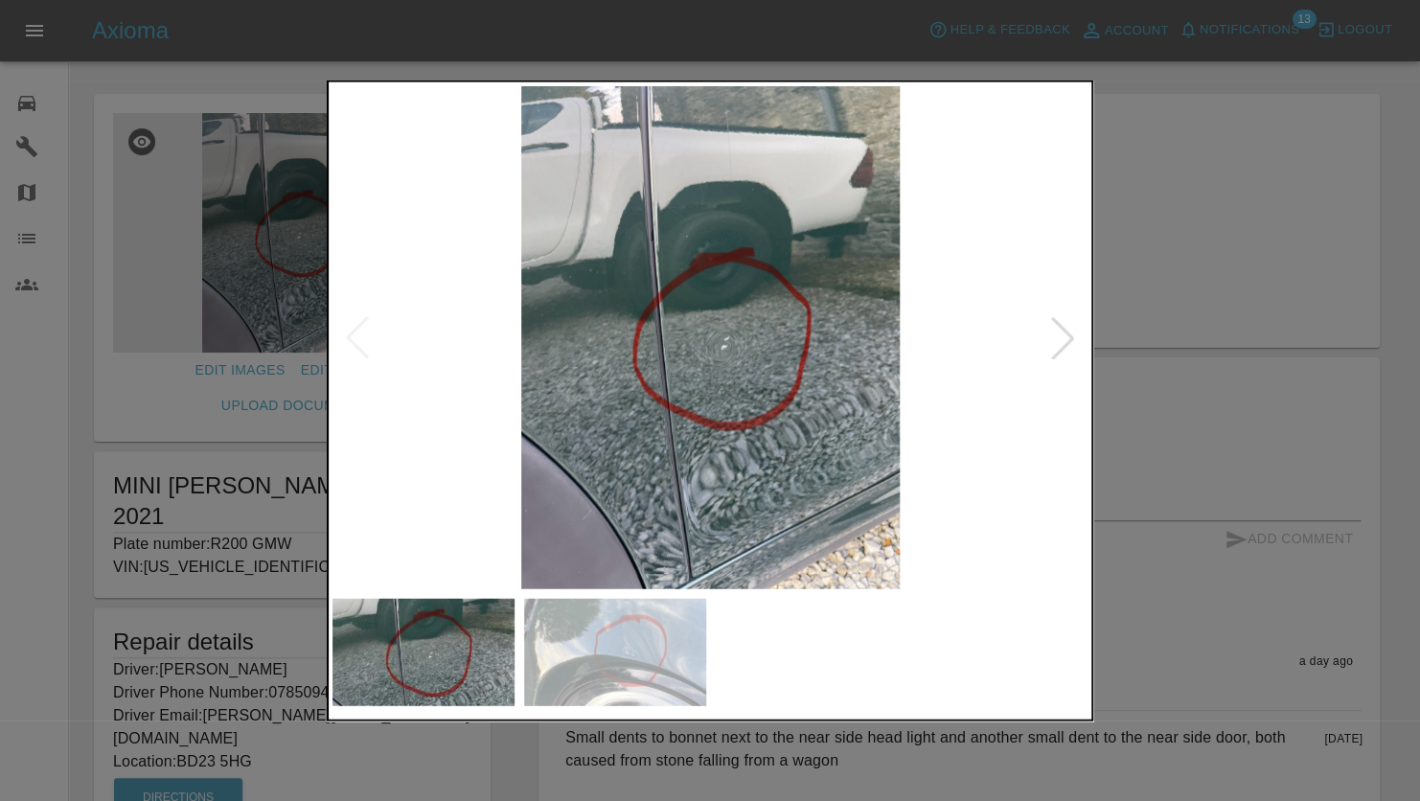
click at [1101, 315] on div at bounding box center [710, 400] width 1420 height 801
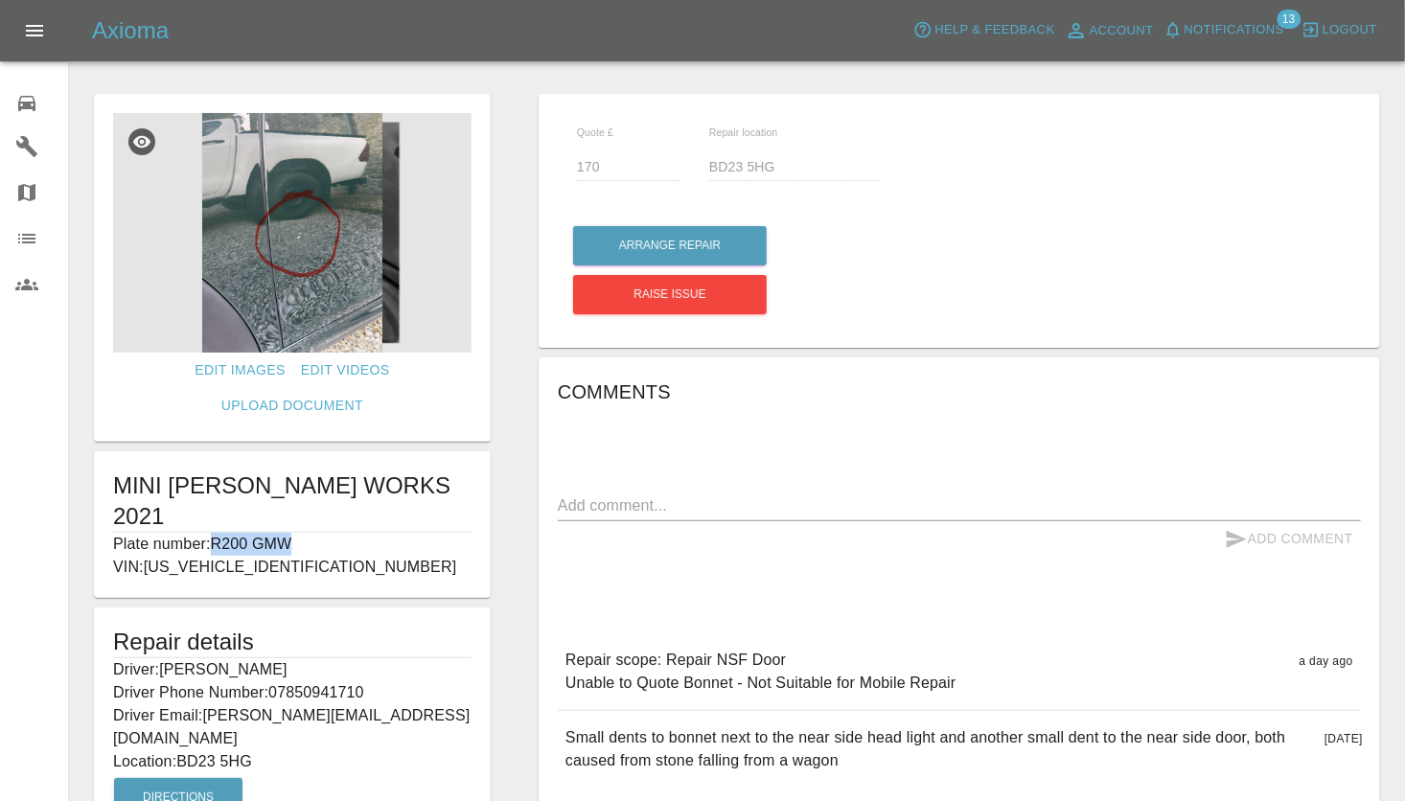
drag, startPoint x: 214, startPoint y: 476, endPoint x: 326, endPoint y: 472, distance: 112.2
click at [326, 533] on p "Plate number: R200 GMW" at bounding box center [292, 544] width 358 height 23
drag, startPoint x: 326, startPoint y: 472, endPoint x: 264, endPoint y: 479, distance: 62.8
click at [304, 311] on img at bounding box center [292, 233] width 358 height 240
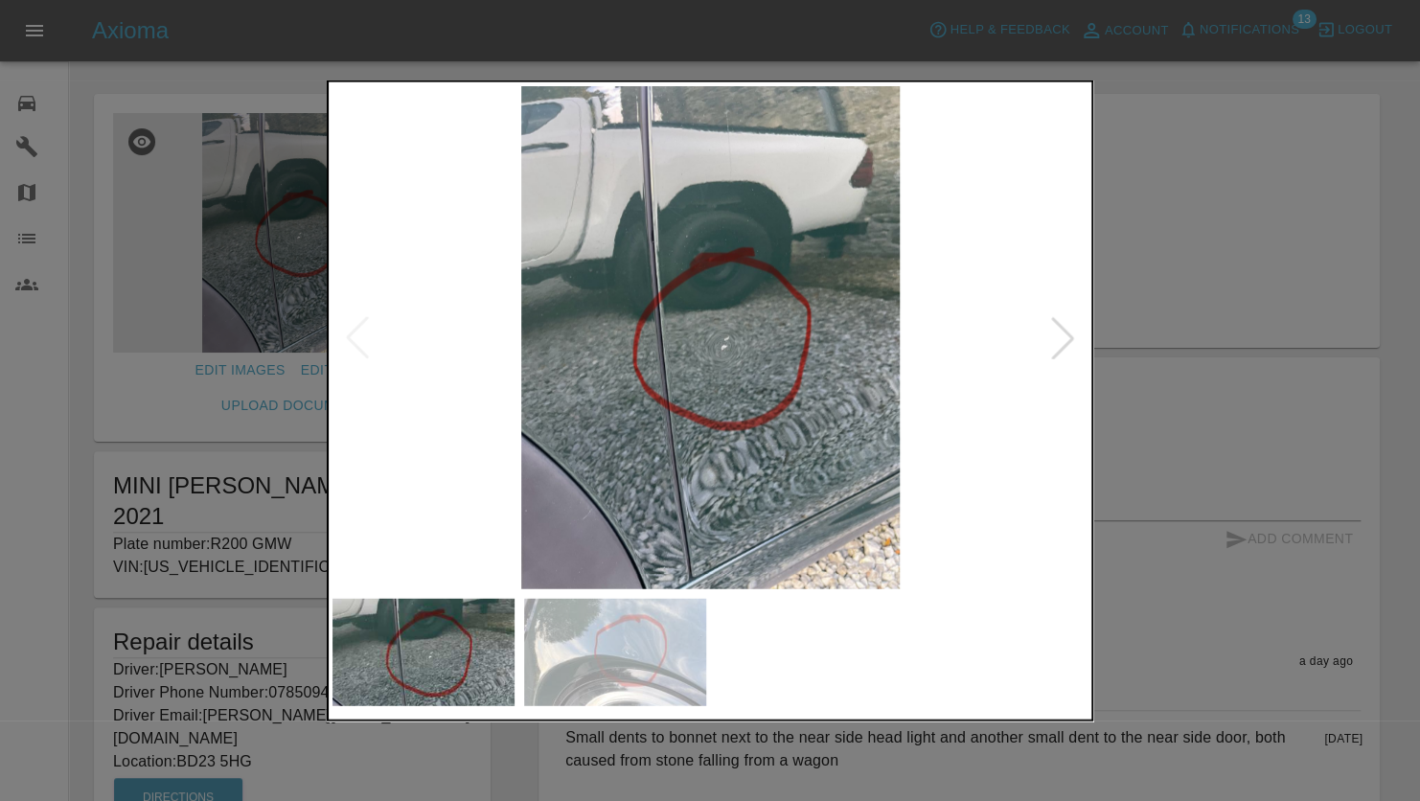
click at [1177, 277] on div at bounding box center [710, 400] width 1420 height 801
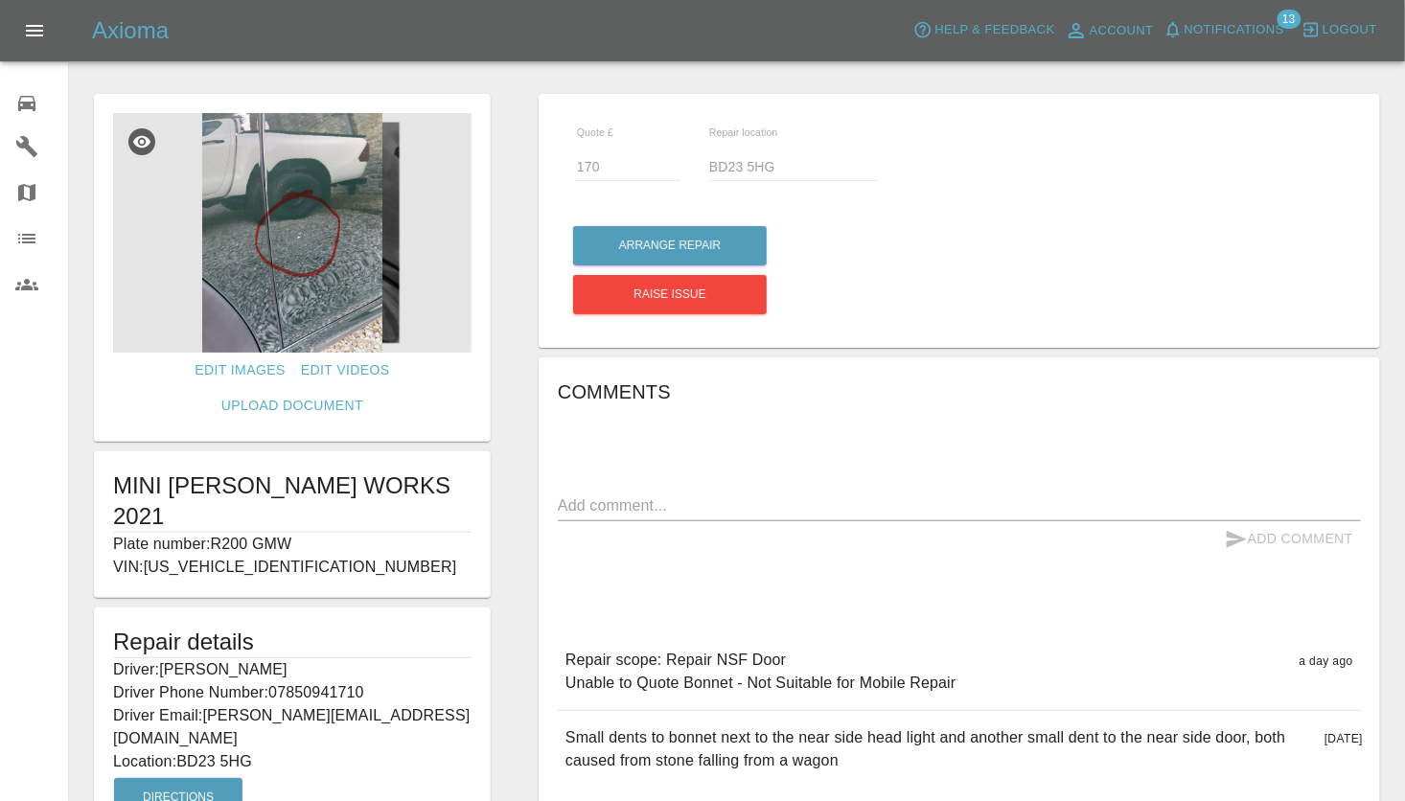
click at [523, 466] on div "Quote £ 170 Repair location BD23 5HG Arrange Repair Raise issue Comments x Add …" at bounding box center [959, 507] width 889 height 846
